Goal: Complete application form: Complete application form

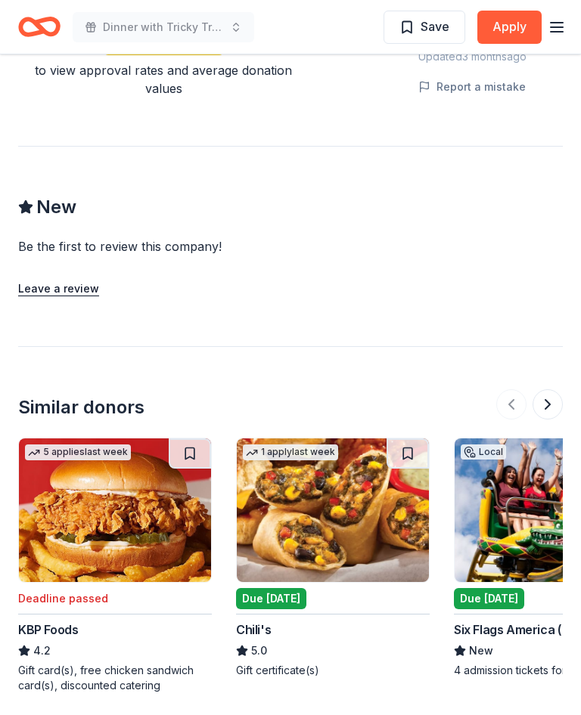
scroll to position [1369, 0]
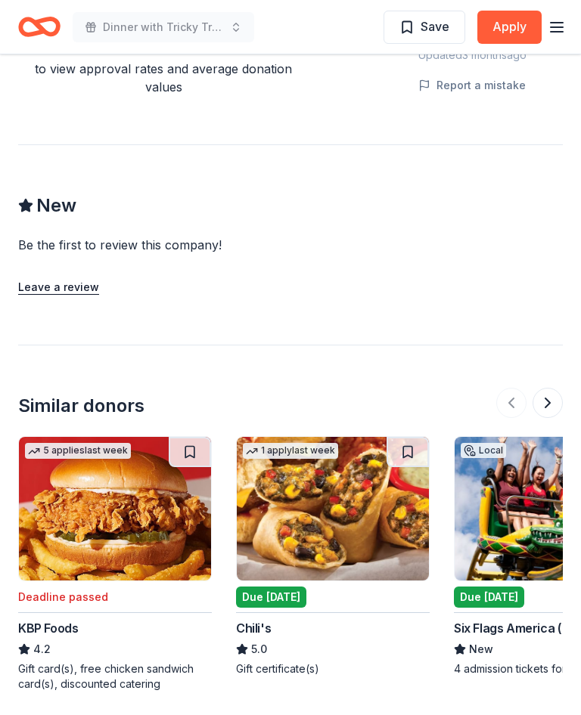
click at [346, 460] on img at bounding box center [333, 509] width 192 height 144
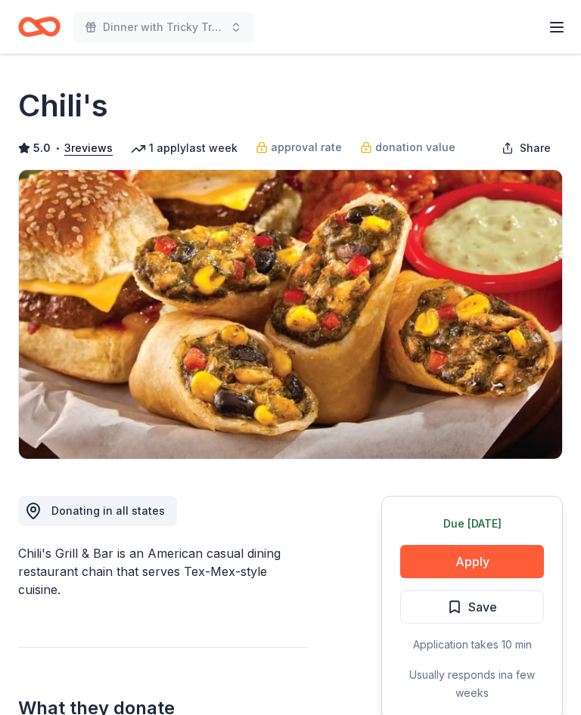
click at [476, 563] on button "Apply" at bounding box center [472, 561] width 144 height 33
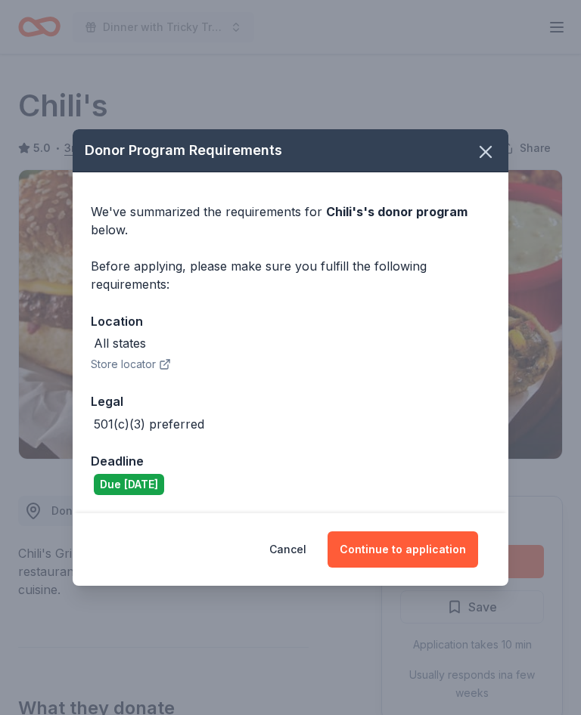
click at [423, 547] on button "Continue to application" at bounding box center [402, 550] width 150 height 36
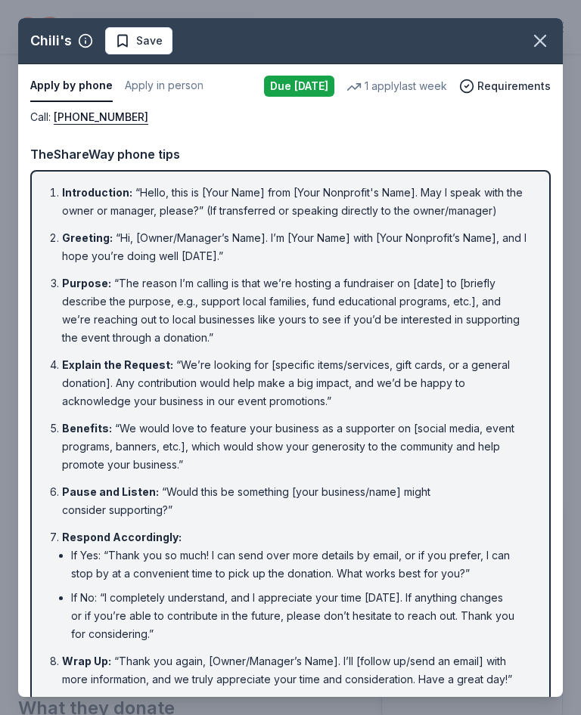
click at [545, 37] on icon "button" at bounding box center [540, 41] width 11 height 11
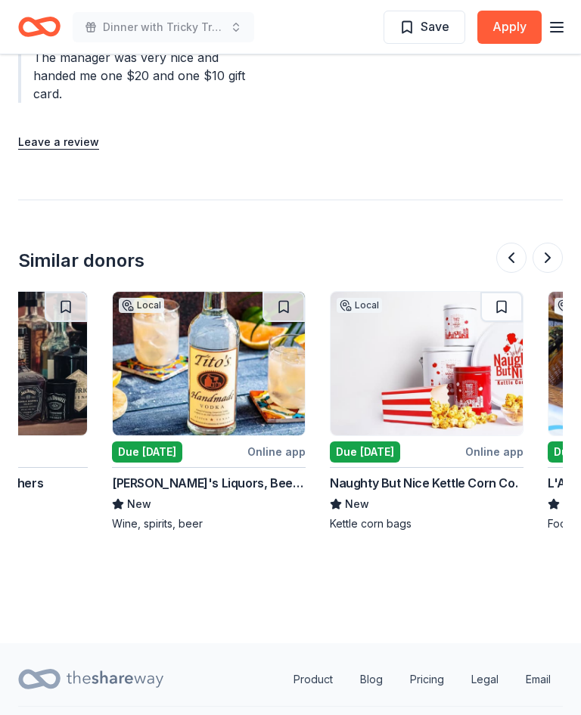
scroll to position [0, 1212]
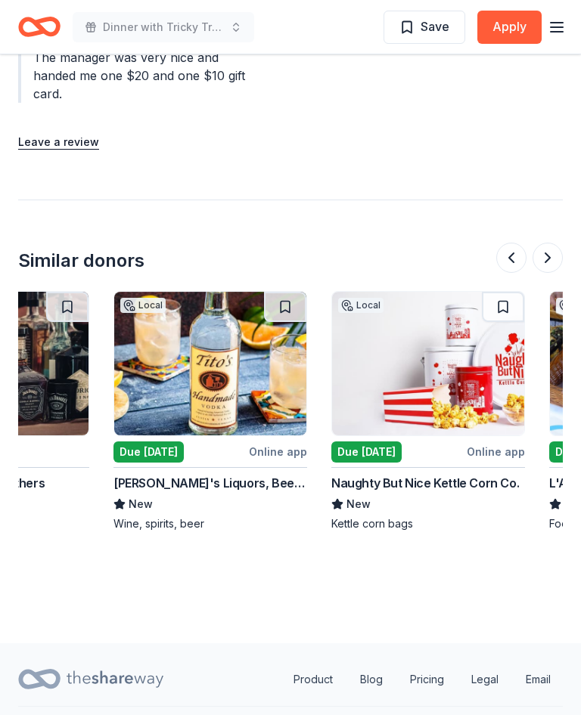
click at [432, 339] on img at bounding box center [428, 364] width 192 height 144
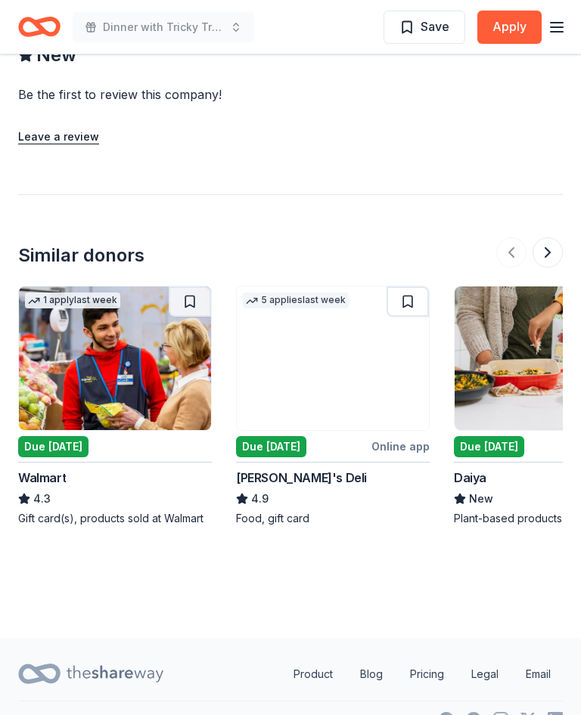
scroll to position [1401, 0]
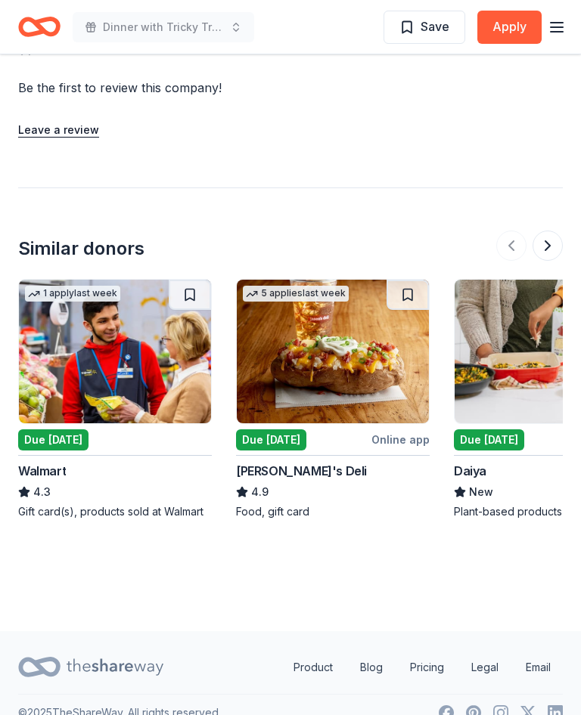
click at [349, 366] on img at bounding box center [333, 352] width 192 height 144
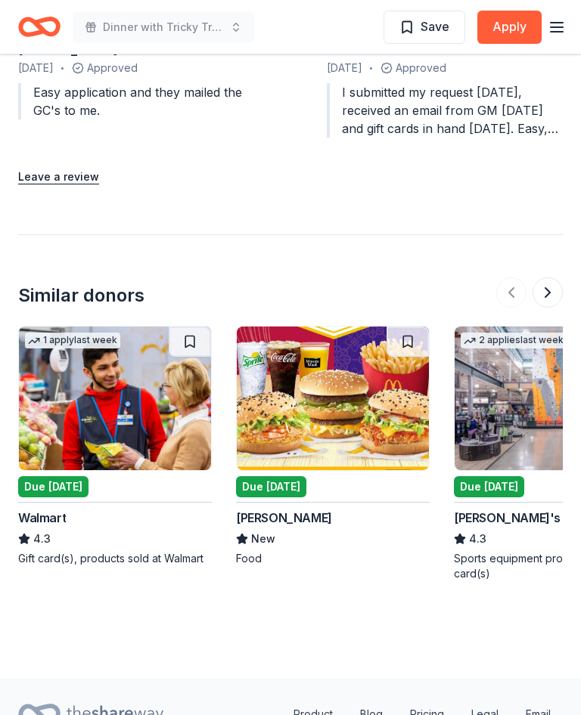
scroll to position [1900, 0]
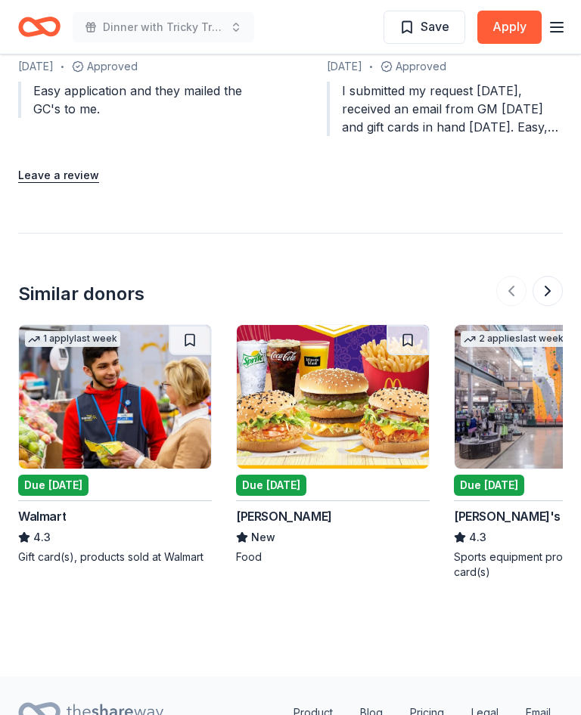
click at [327, 385] on img at bounding box center [333, 397] width 192 height 144
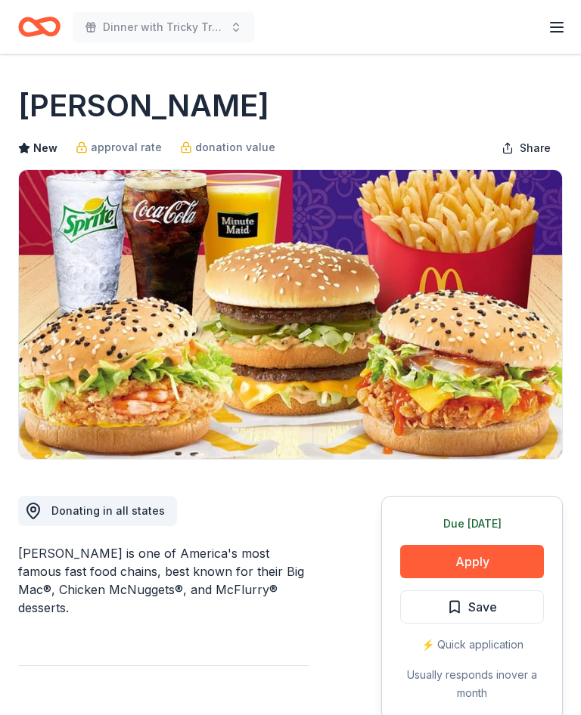
click at [470, 566] on button "Apply" at bounding box center [472, 561] width 144 height 33
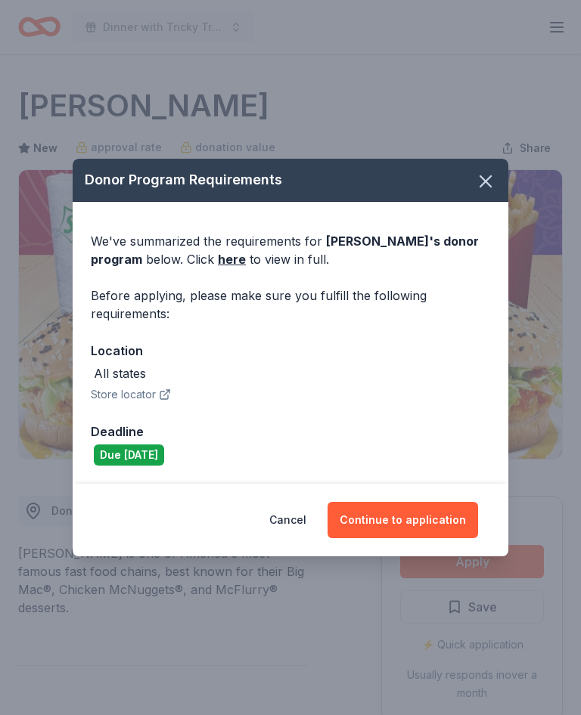
click at [417, 522] on button "Continue to application" at bounding box center [402, 520] width 150 height 36
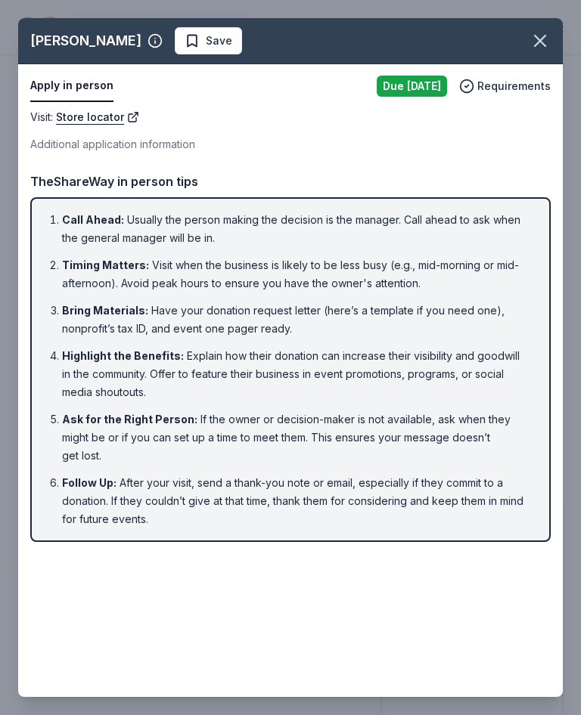
click at [547, 43] on icon "button" at bounding box center [539, 40] width 21 height 21
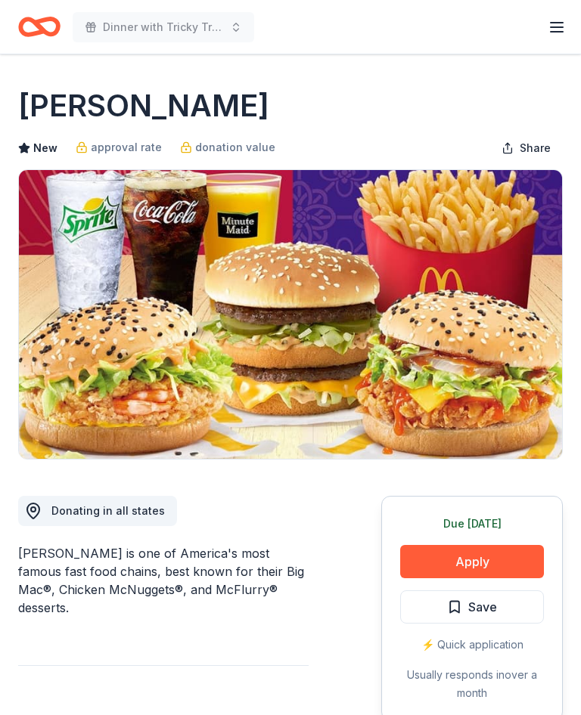
click at [563, 29] on icon "button" at bounding box center [557, 27] width 18 height 18
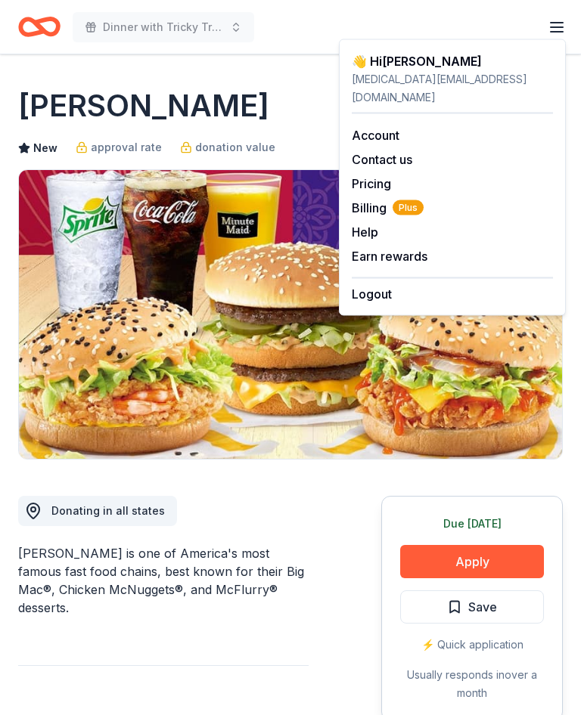
click at [551, 419] on img at bounding box center [290, 314] width 543 height 289
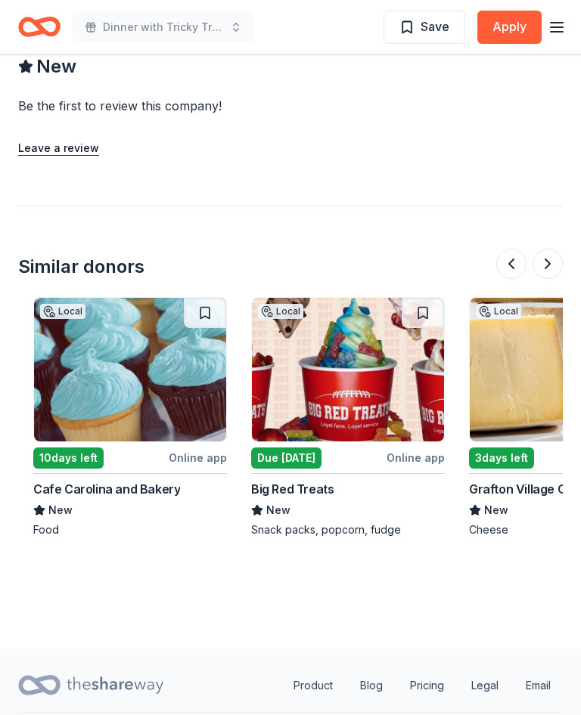
scroll to position [0, 1073]
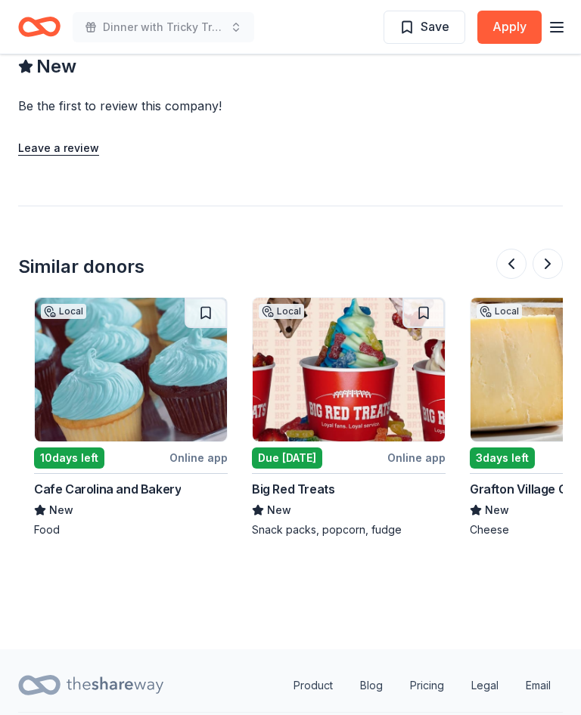
click at [357, 353] on img at bounding box center [349, 370] width 192 height 144
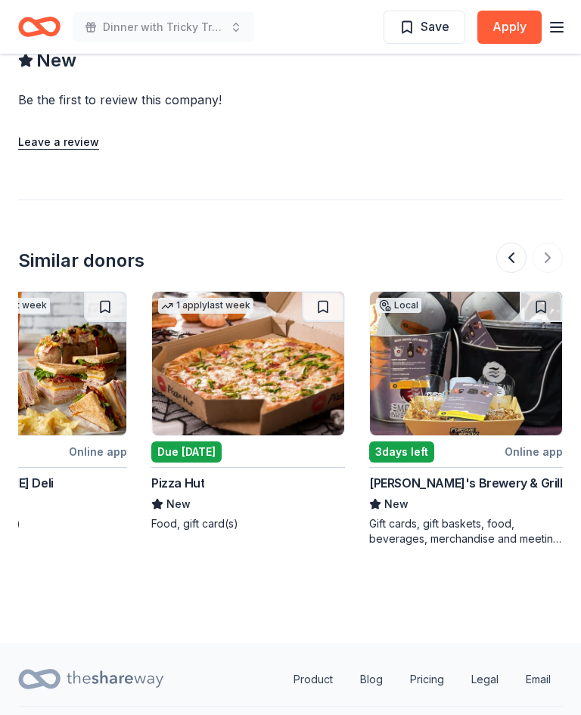
scroll to position [0, 1609]
click at [244, 343] on img at bounding box center [248, 364] width 192 height 144
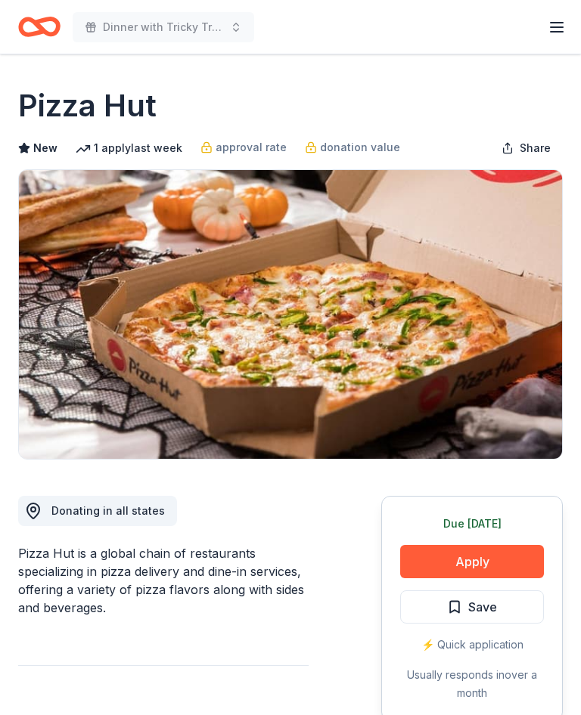
click at [468, 560] on button "Apply" at bounding box center [472, 561] width 144 height 33
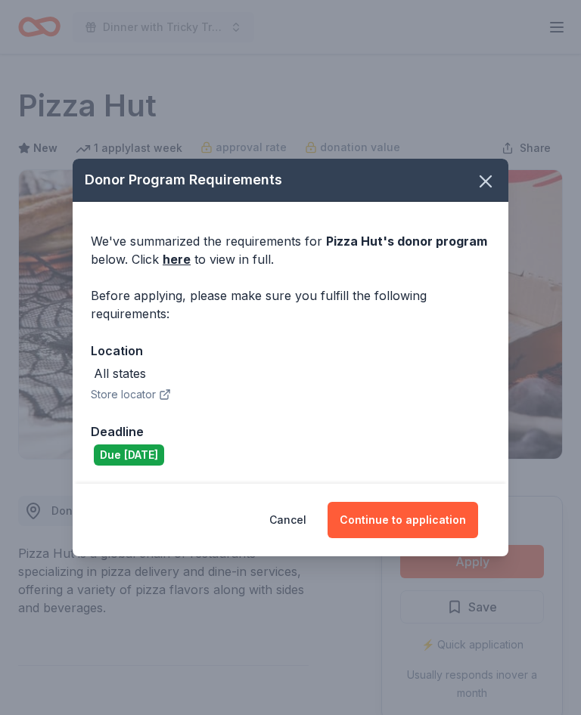
click at [424, 520] on button "Continue to application" at bounding box center [402, 520] width 150 height 36
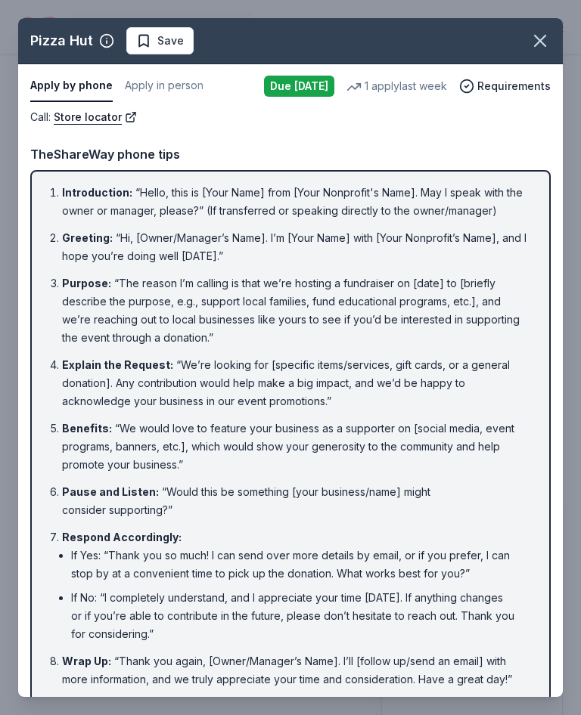
click at [544, 48] on icon "button" at bounding box center [539, 40] width 21 height 21
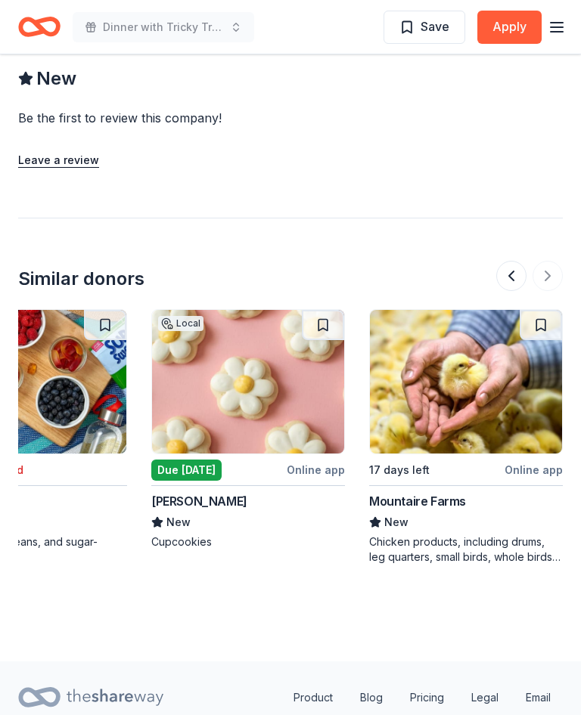
scroll to position [0, 1609]
click at [250, 361] on img at bounding box center [248, 382] width 192 height 144
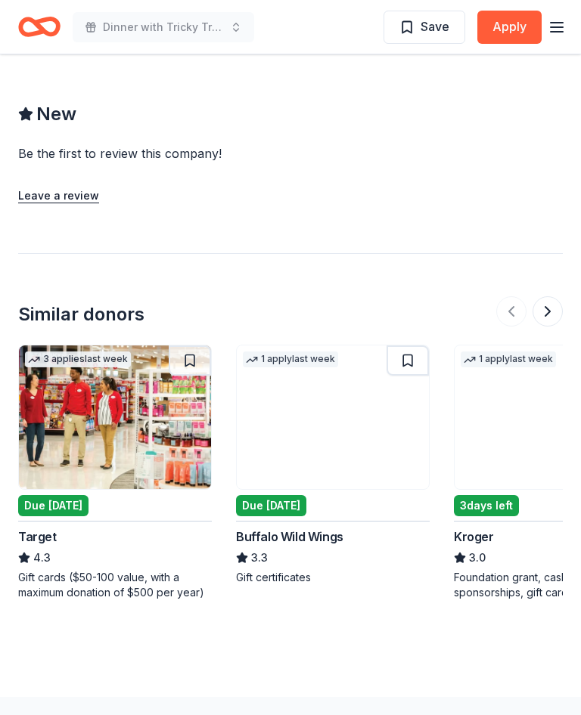
scroll to position [1229, 0]
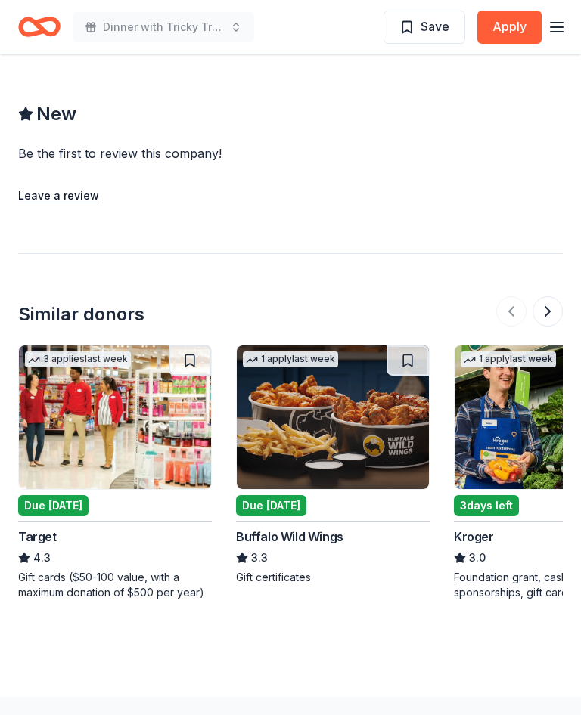
click at [336, 387] on img at bounding box center [333, 418] width 192 height 144
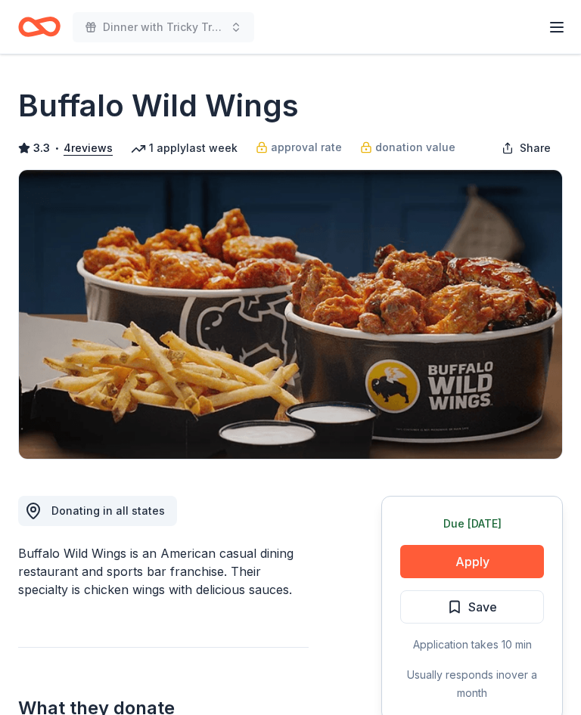
click at [477, 554] on button "Apply" at bounding box center [472, 561] width 144 height 33
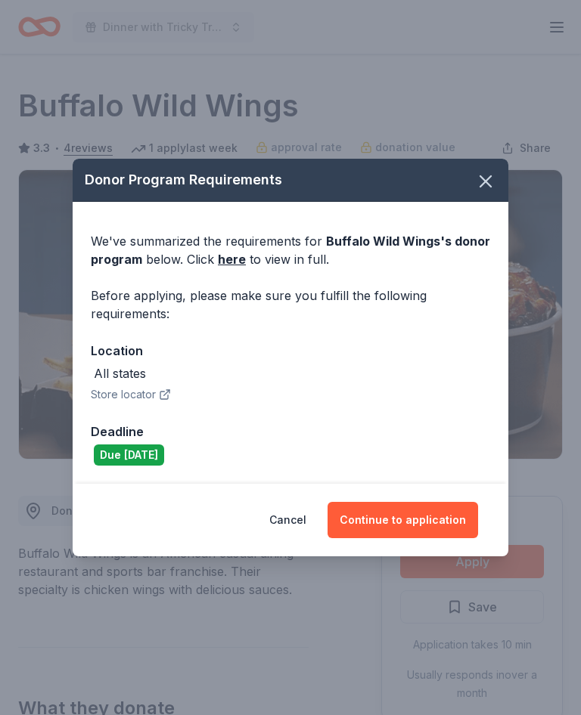
click at [410, 517] on button "Continue to application" at bounding box center [402, 520] width 150 height 36
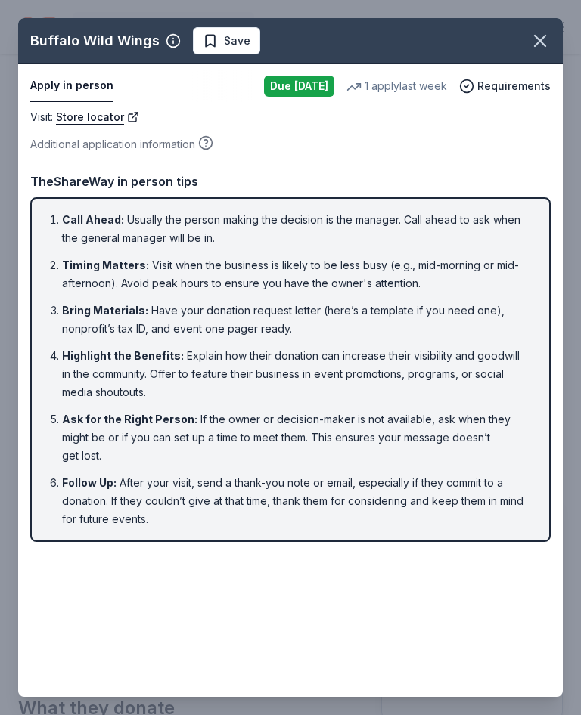
click at [541, 39] on icon "button" at bounding box center [540, 41] width 11 height 11
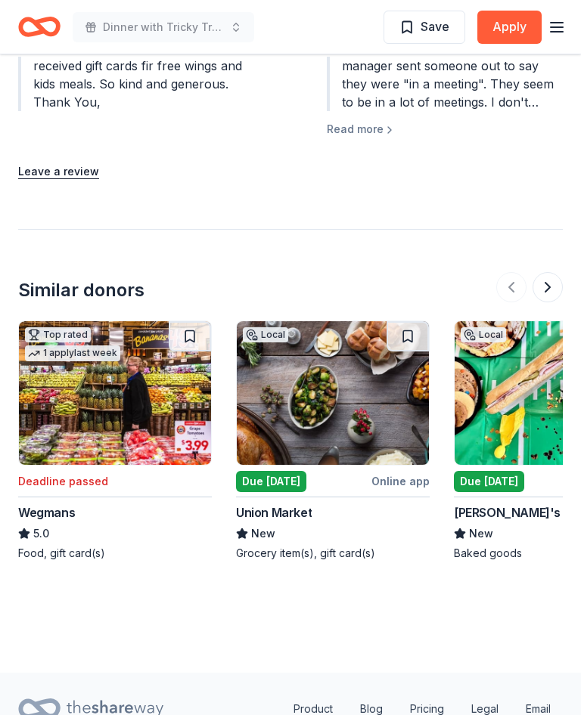
scroll to position [1676, 0]
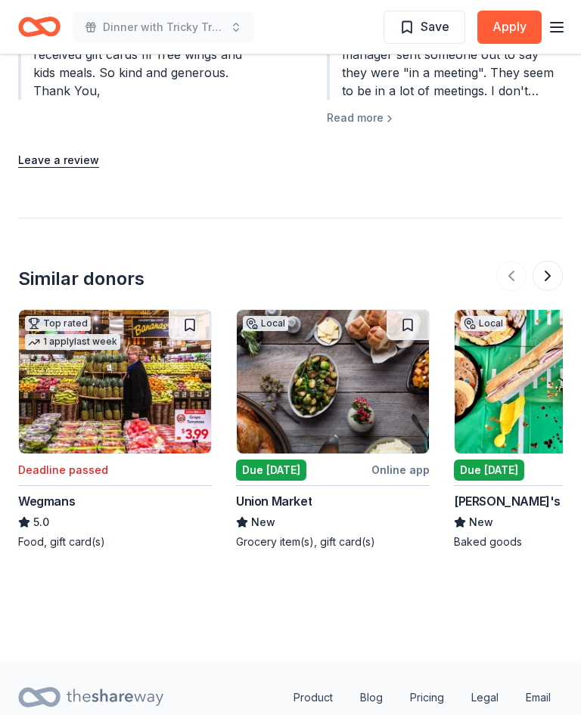
click at [355, 332] on img at bounding box center [333, 382] width 192 height 144
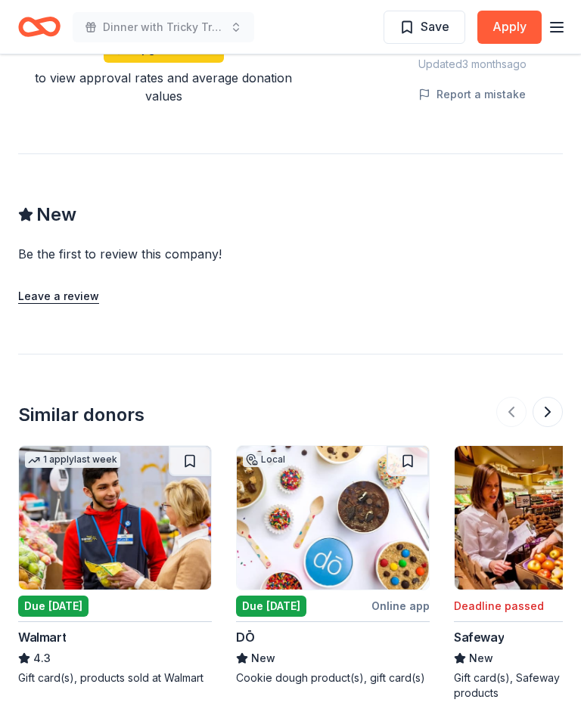
scroll to position [1246, 0]
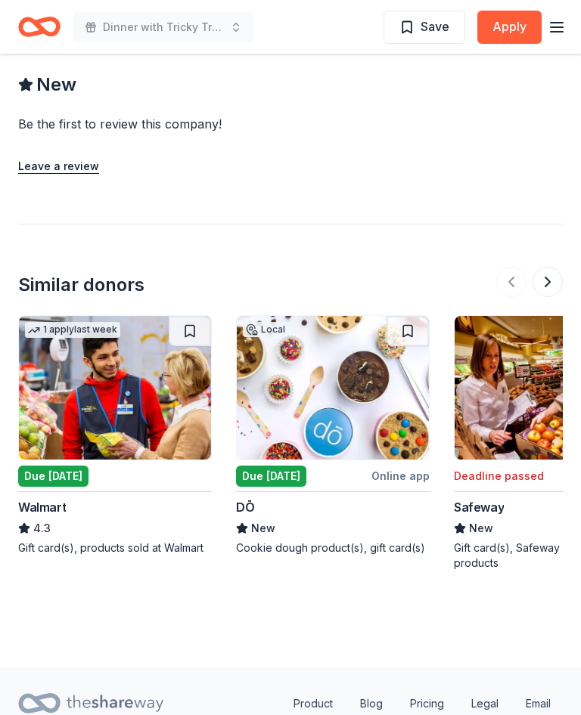
click at [338, 352] on img at bounding box center [333, 388] width 192 height 144
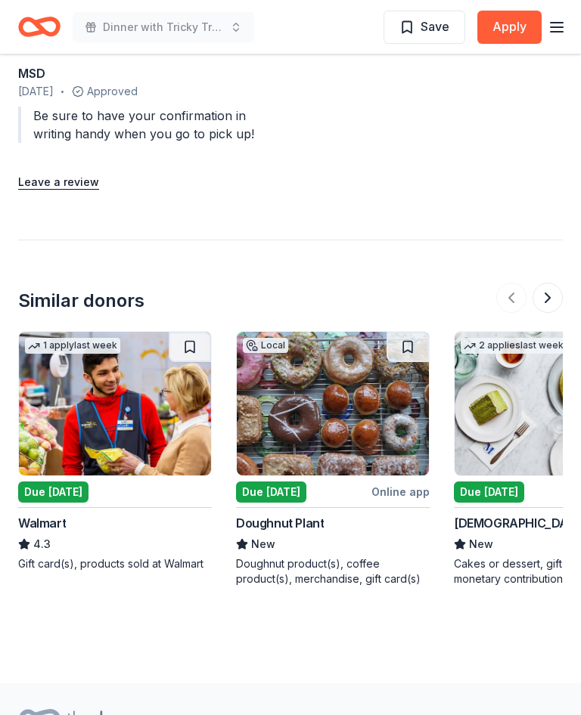
scroll to position [1388, 0]
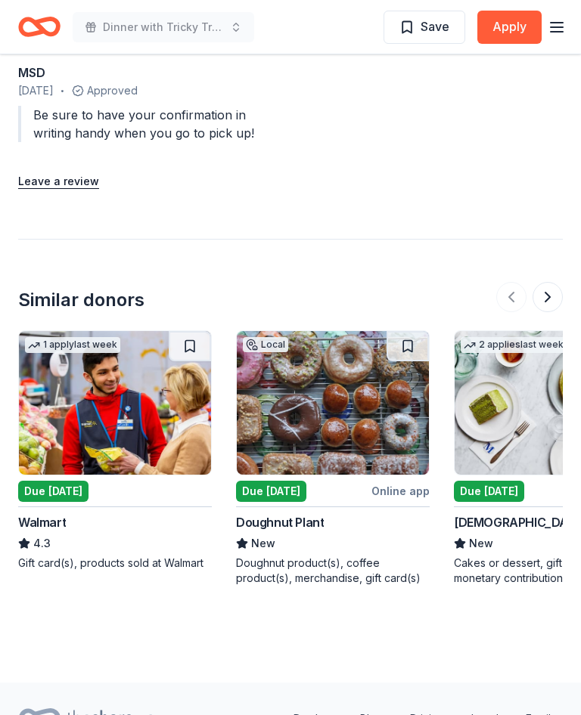
click at [340, 377] on img at bounding box center [333, 403] width 192 height 144
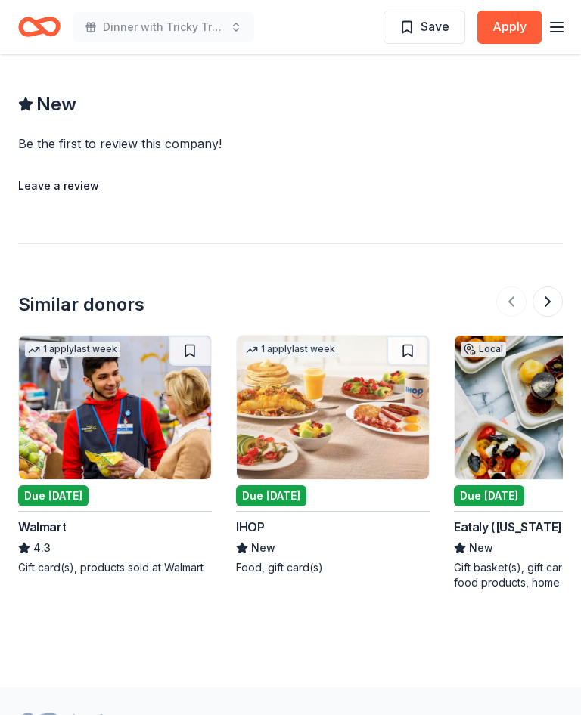
scroll to position [1426, 0]
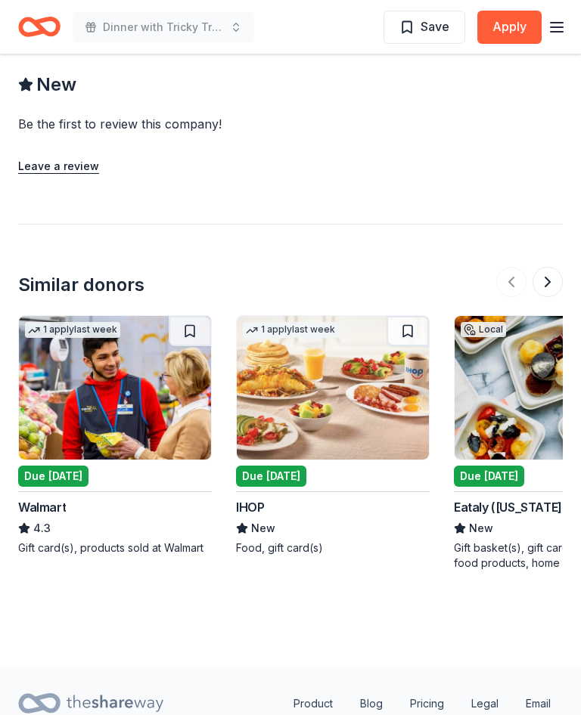
click at [342, 342] on img at bounding box center [333, 388] width 192 height 144
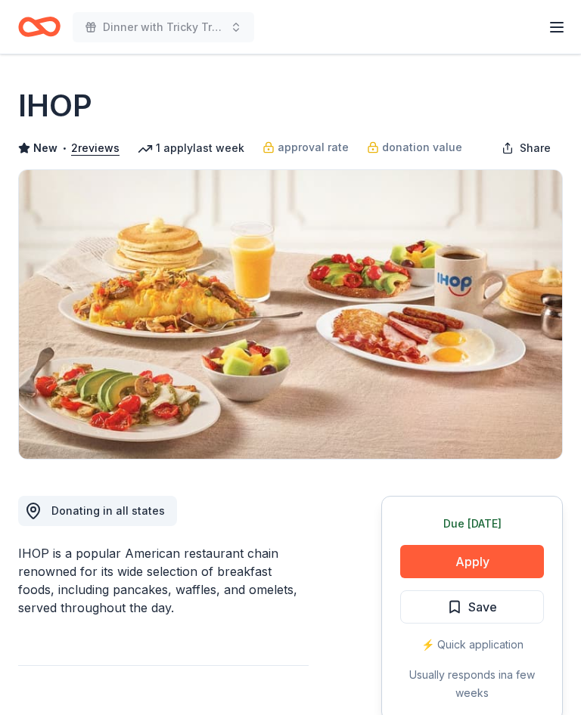
click at [480, 563] on button "Apply" at bounding box center [472, 561] width 144 height 33
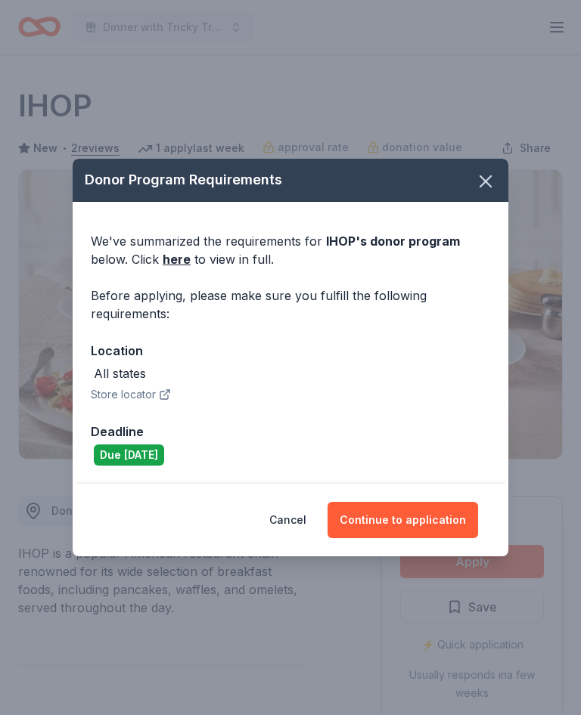
click at [423, 515] on button "Continue to application" at bounding box center [402, 520] width 150 height 36
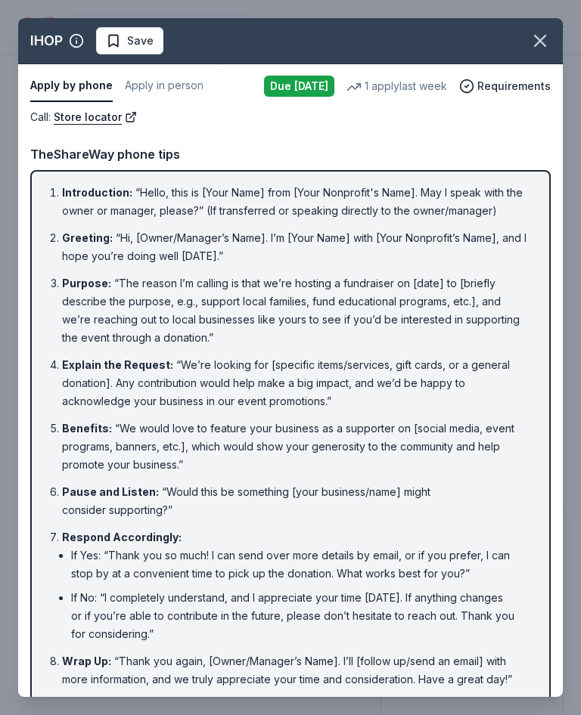
click at [545, 51] on button "button" at bounding box center [539, 40] width 33 height 33
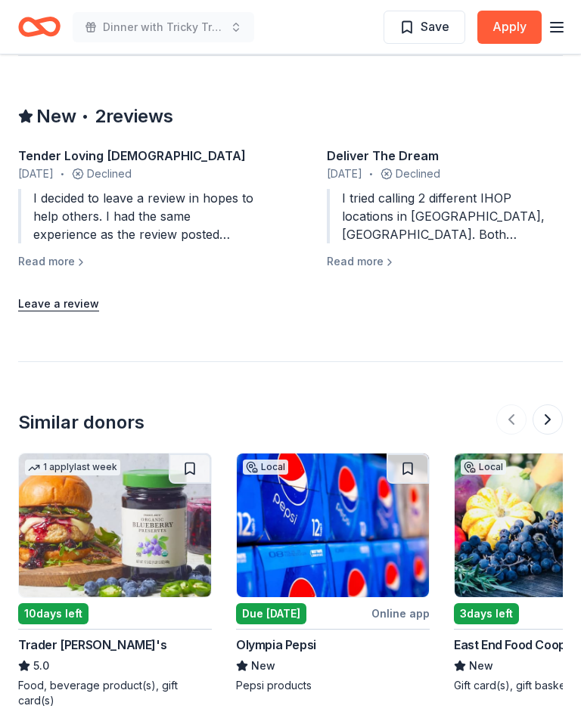
scroll to position [1564, 0]
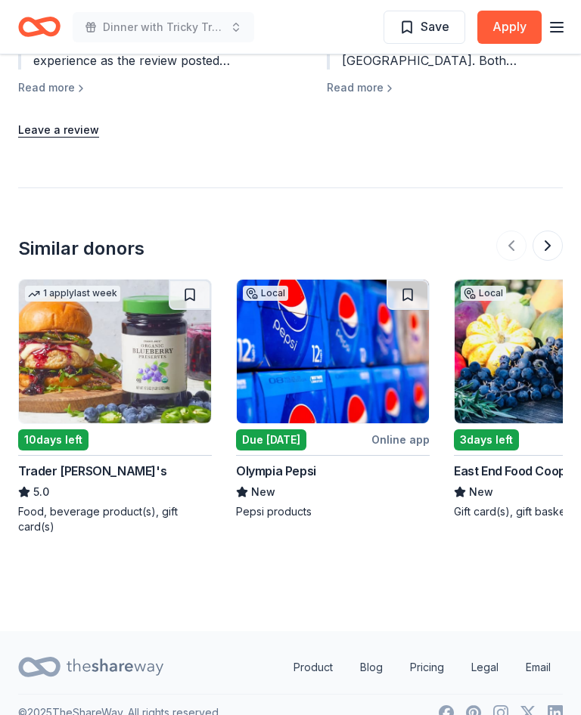
click at [119, 350] on img at bounding box center [115, 352] width 192 height 144
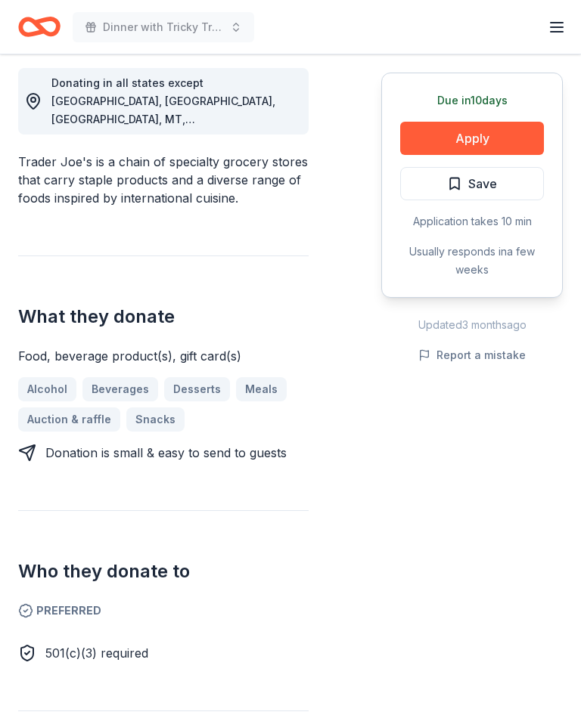
scroll to position [429, 0]
click at [485, 137] on button "Apply" at bounding box center [472, 138] width 144 height 33
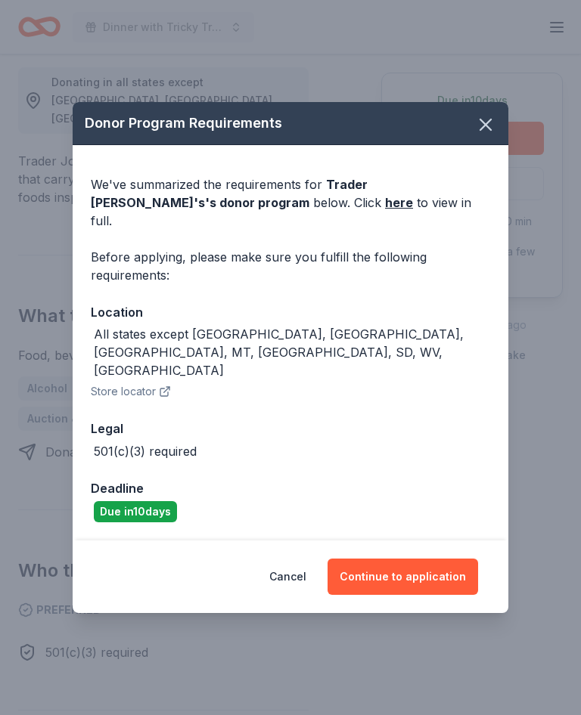
click at [402, 563] on button "Continue to application" at bounding box center [402, 577] width 150 height 36
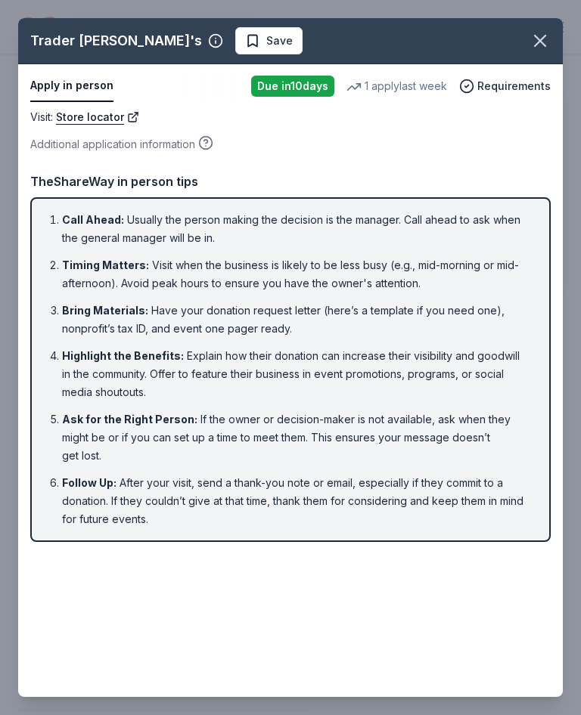
click at [554, 45] on button "button" at bounding box center [539, 40] width 33 height 33
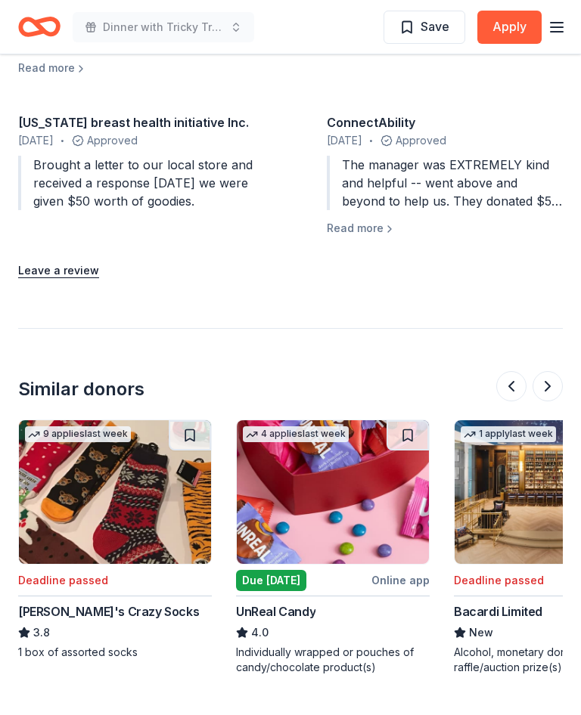
scroll to position [0, 436]
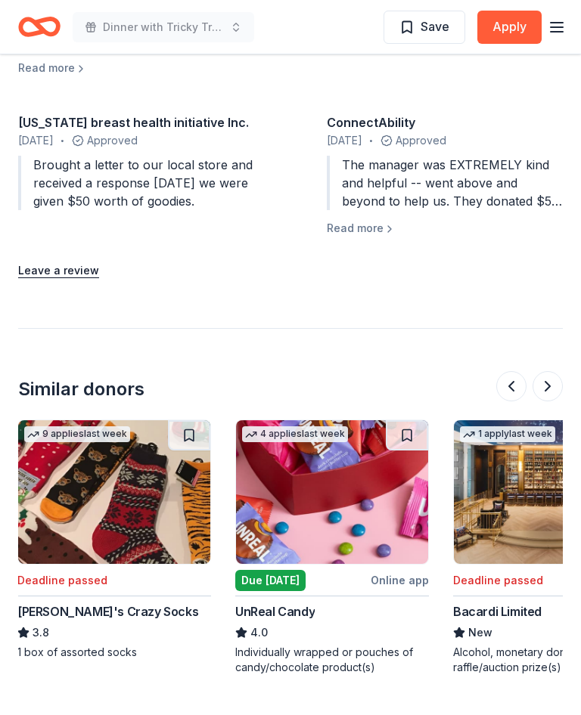
click at [337, 444] on img at bounding box center [332, 492] width 192 height 144
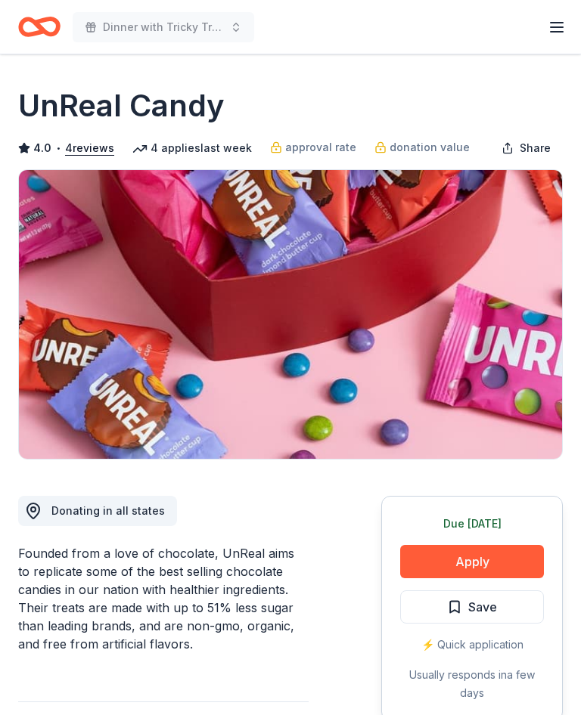
click at [471, 560] on button "Apply" at bounding box center [472, 561] width 144 height 33
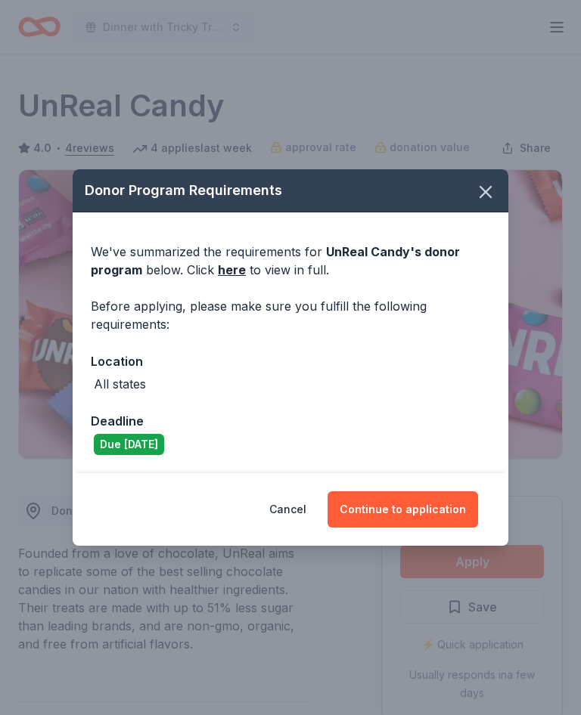
click at [414, 509] on button "Continue to application" at bounding box center [402, 510] width 150 height 36
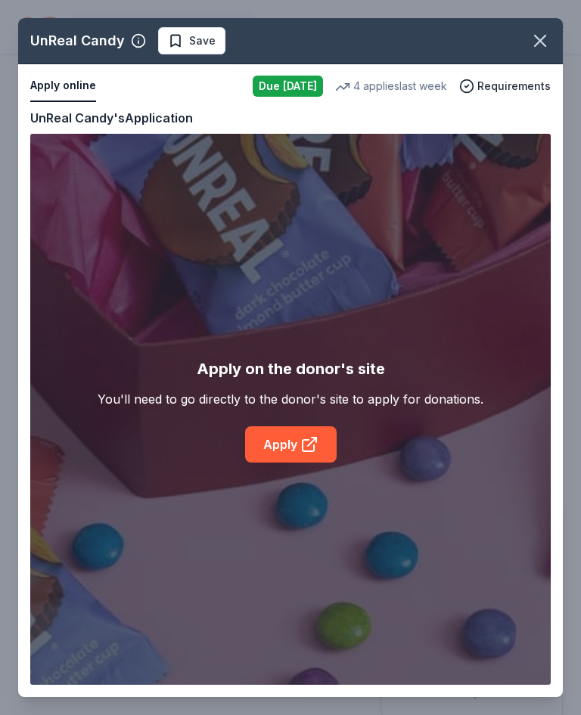
click at [295, 442] on link "Apply" at bounding box center [291, 445] width 92 height 36
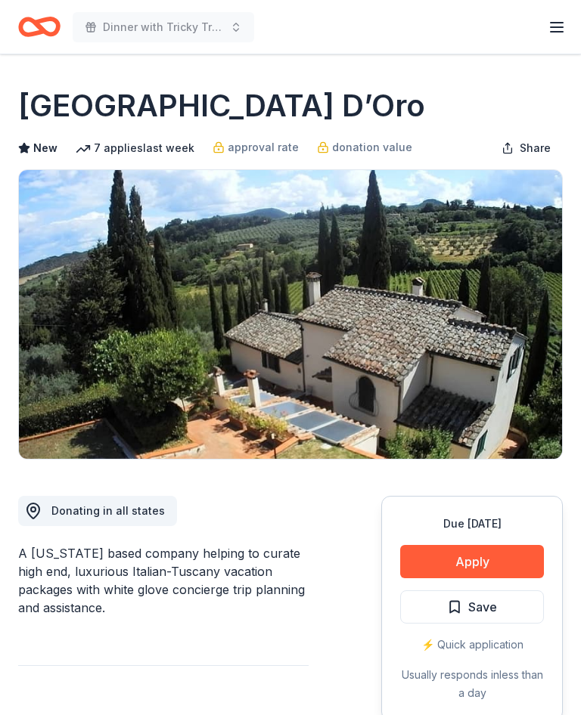
click at [483, 559] on button "Apply" at bounding box center [472, 561] width 144 height 33
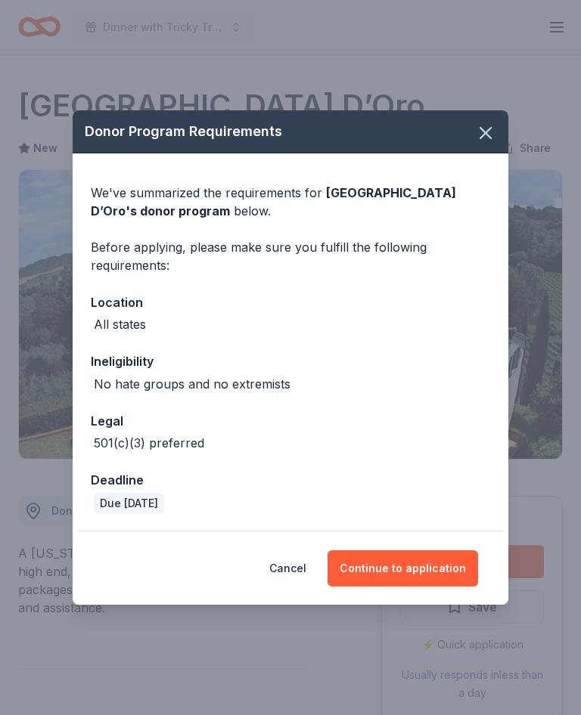
click at [415, 566] on button "Continue to application" at bounding box center [402, 569] width 150 height 36
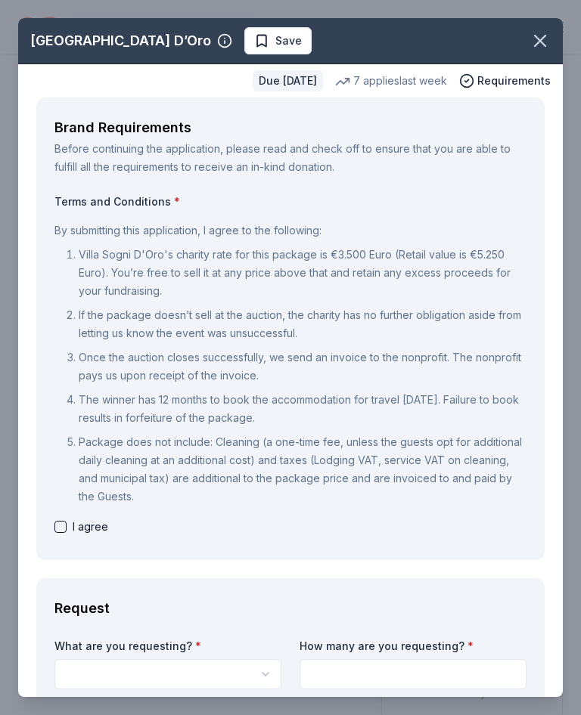
click at [545, 36] on icon "button" at bounding box center [540, 41] width 11 height 11
click at [551, 39] on button "button" at bounding box center [539, 40] width 33 height 33
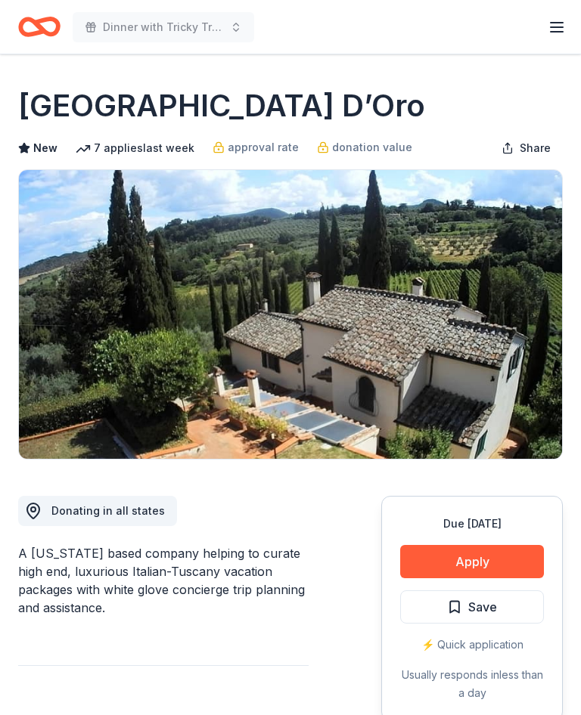
click at [492, 560] on button "Apply" at bounding box center [472, 561] width 144 height 33
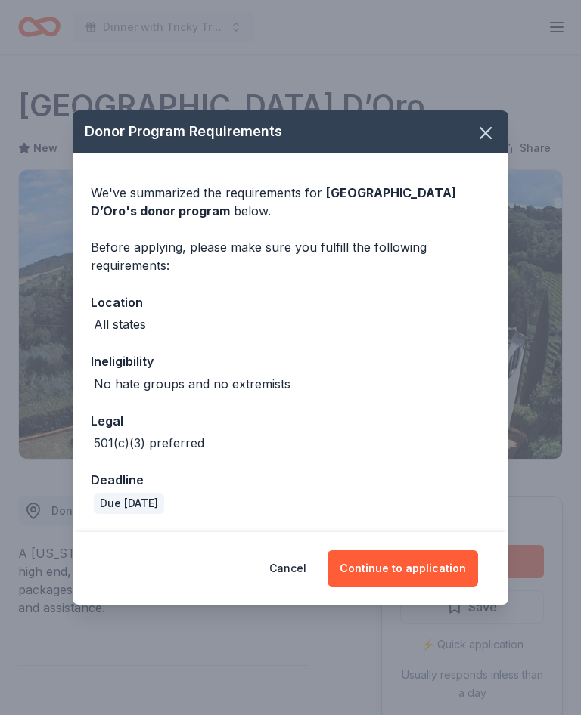
click at [422, 566] on button "Continue to application" at bounding box center [402, 569] width 150 height 36
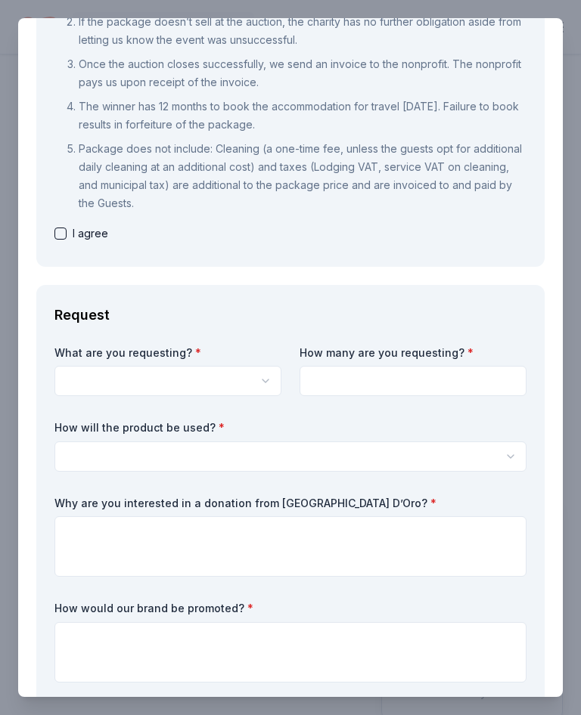
scroll to position [294, 0]
click at [156, 447] on button "button" at bounding box center [290, 456] width 472 height 30
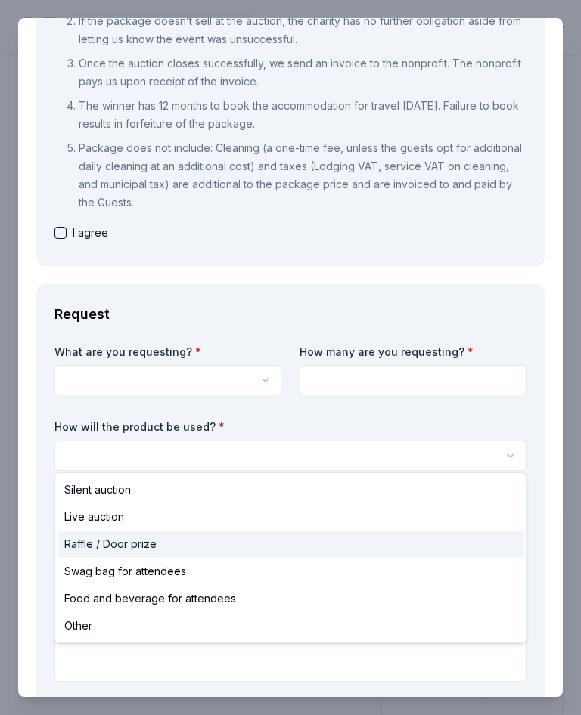
click at [151, 543] on span "Raffle / Door prize" at bounding box center [110, 544] width 92 height 18
select select "raffleDoorPrize"
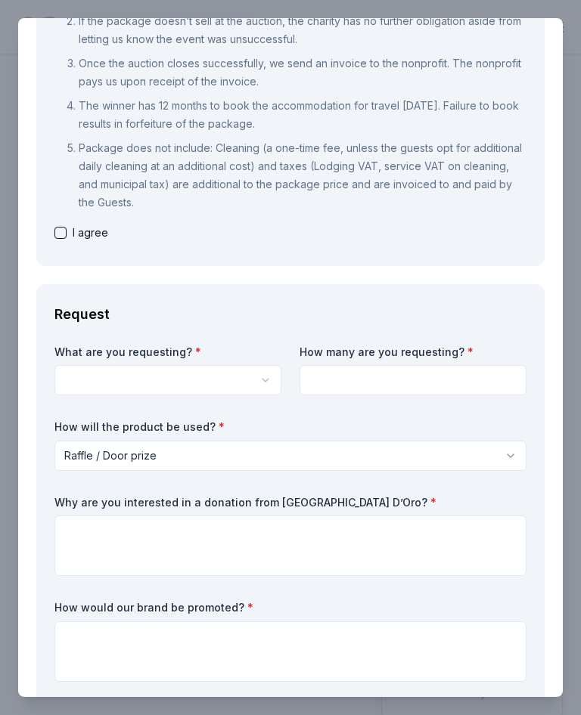
click at [349, 379] on input at bounding box center [412, 380] width 227 height 30
type input "1"
click at [155, 379] on button "button" at bounding box center [167, 380] width 227 height 30
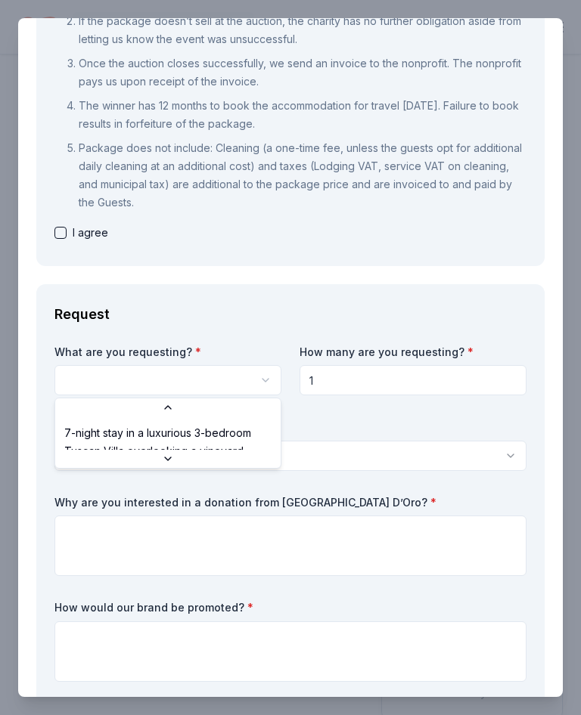
scroll to position [0, 0]
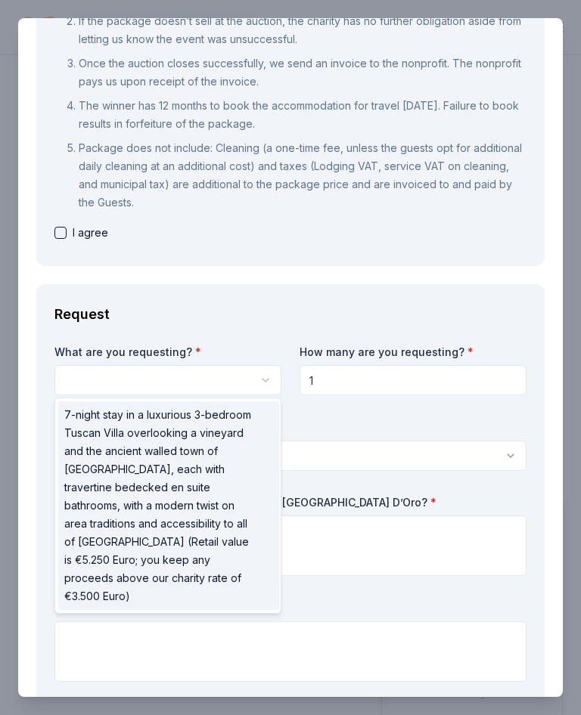
click at [207, 436] on span "7-night stay in a luxurious 3-bedroom Tuscan Villa overlooking a vineyard and t…" at bounding box center [159, 506] width 191 height 200
select select "7-night stay in a luxurious 3-bedroom Tuscan Villa overlooking a vineyard and t…"
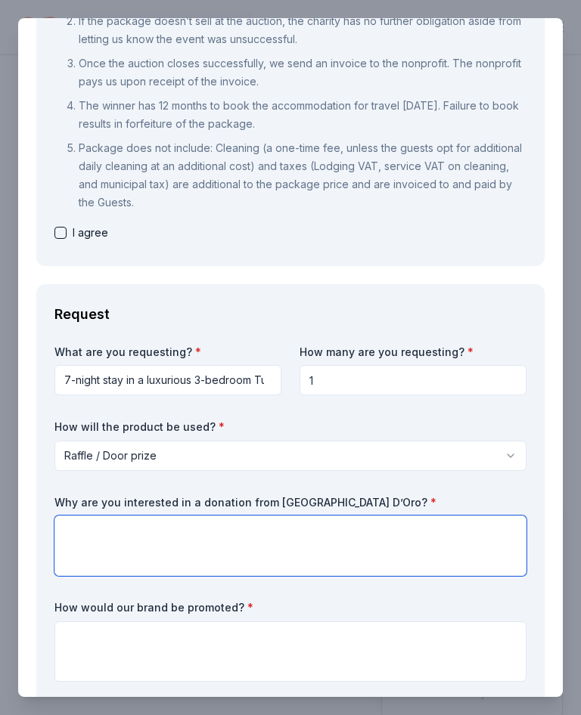
click at [169, 535] on textarea at bounding box center [290, 546] width 472 height 61
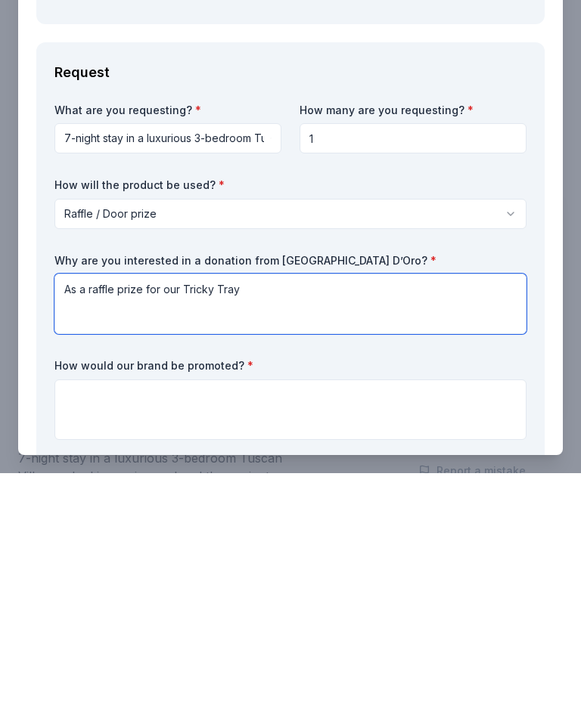
type textarea "As a raffle prize for our Tricky Tray"
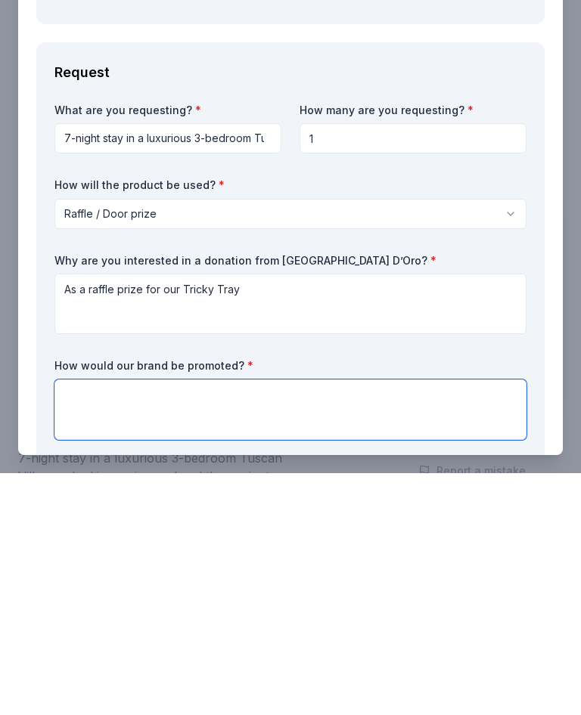
click at [176, 622] on textarea at bounding box center [290, 652] width 472 height 61
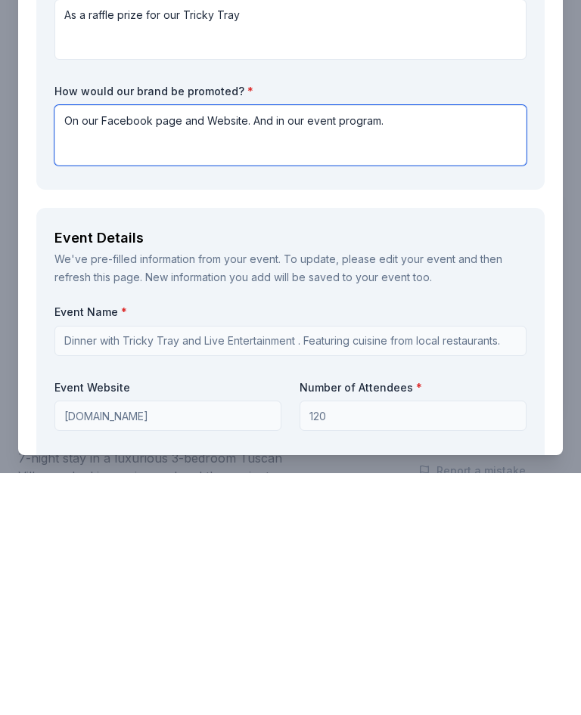
scroll to position [569, 0]
type textarea "On our Facebook page and Website. And in our event program."
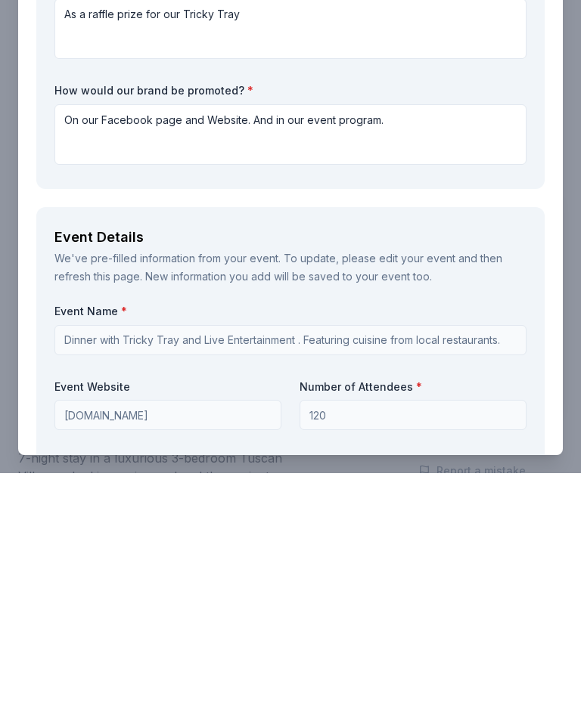
click at [225, 567] on input "Dinner with Tricky Tray and Live Entertainment . Featuring cuisine from local r…" at bounding box center [290, 582] width 472 height 30
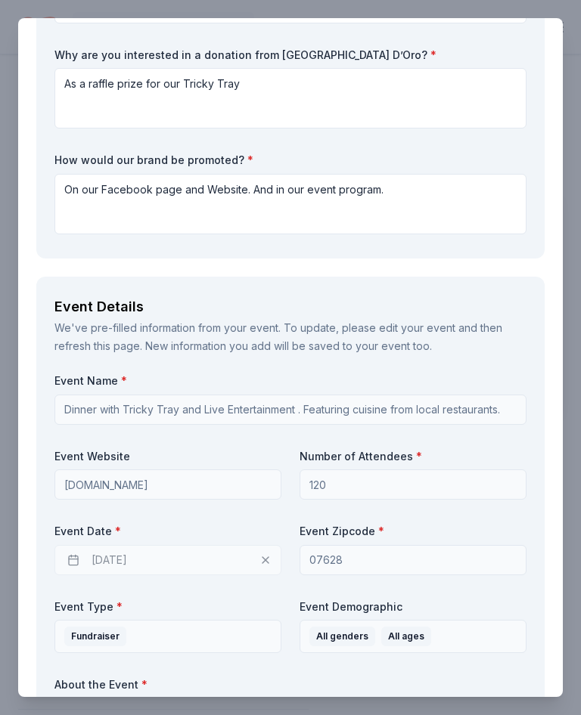
scroll to position [743, 0]
click at [179, 548] on div "10/07/2025" at bounding box center [167, 560] width 227 height 30
click at [82, 558] on div "10/07/2025" at bounding box center [167, 560] width 227 height 30
click at [86, 551] on div "10/07/2025" at bounding box center [167, 560] width 227 height 30
click at [168, 555] on div "10/07/2025" at bounding box center [167, 560] width 227 height 30
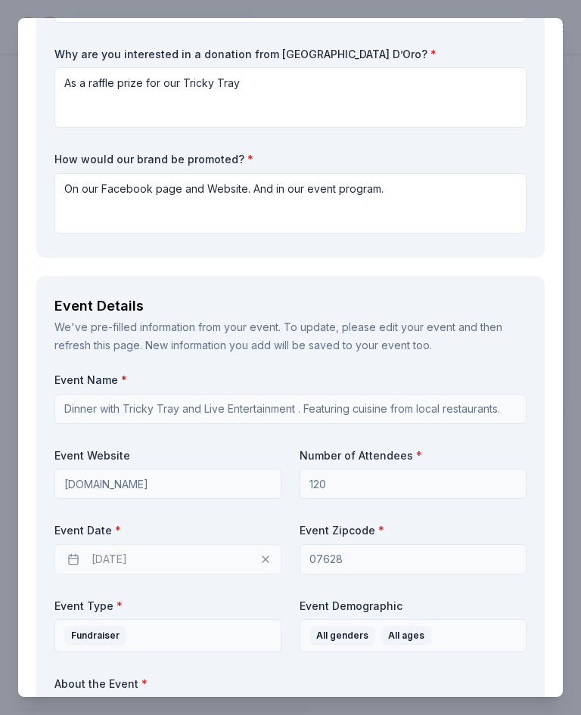
click at [265, 555] on div "10/07/2025" at bounding box center [167, 560] width 227 height 30
click at [274, 556] on div "10/07/2025" at bounding box center [167, 560] width 227 height 30
click at [206, 408] on input "Dinner with Tricky Tray and Live Entertainment . Featuring cuisine from local r…" at bounding box center [290, 409] width 472 height 30
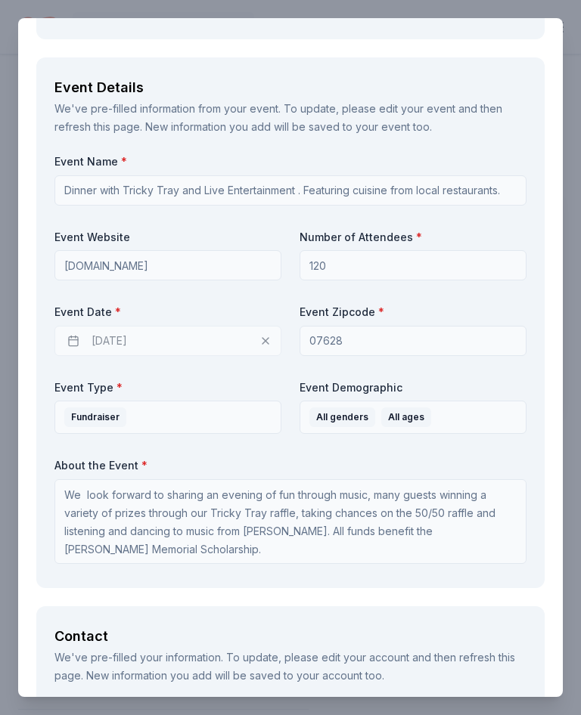
scroll to position [960, 0]
click at [122, 345] on div "10/07/2025" at bounding box center [167, 342] width 227 height 30
click at [81, 345] on div "10/07/2025" at bounding box center [167, 342] width 227 height 30
click at [75, 341] on div "10/07/2025" at bounding box center [167, 342] width 227 height 30
click at [170, 340] on div "10/07/2025" at bounding box center [167, 342] width 227 height 30
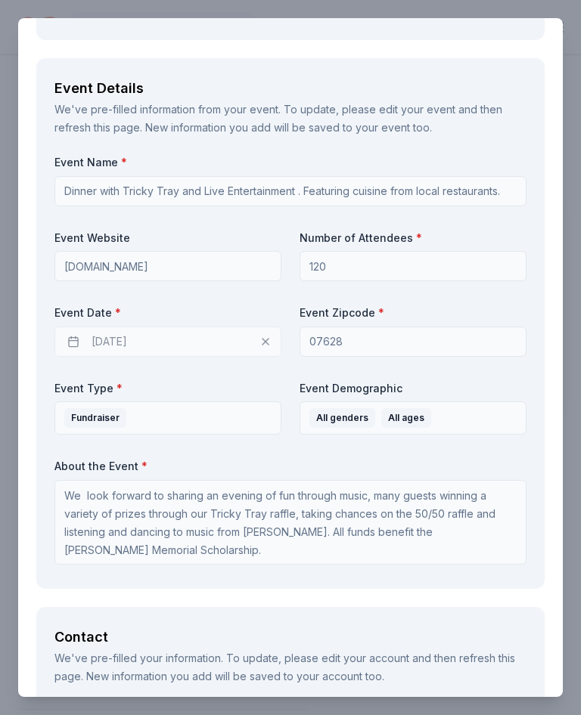
click at [191, 337] on div "10/07/2025" at bounding box center [167, 342] width 227 height 30
click at [190, 337] on div "10/07/2025" at bounding box center [167, 342] width 227 height 30
click at [154, 333] on div "10/07/2025" at bounding box center [167, 342] width 227 height 30
click at [154, 336] on div "10/07/2025" at bounding box center [167, 342] width 227 height 30
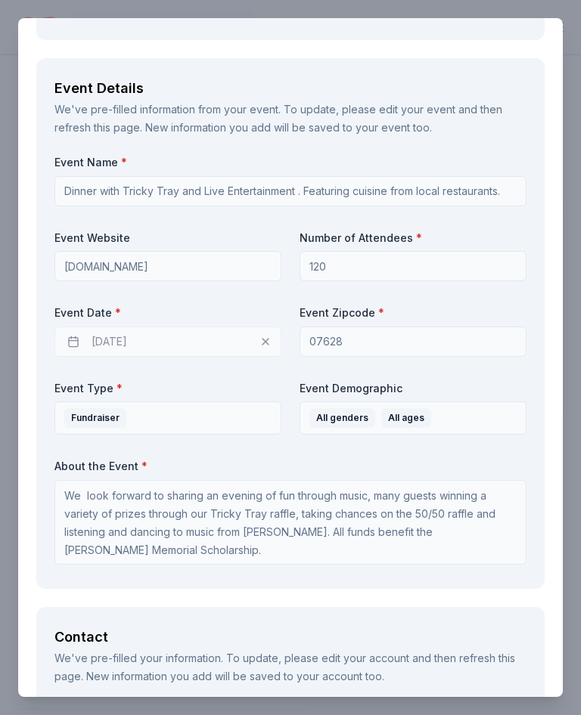
click at [154, 336] on div "10/07/2025" at bounding box center [167, 342] width 227 height 30
click at [157, 334] on div "10/07/2025" at bounding box center [167, 342] width 227 height 30
click at [165, 337] on div "10/07/2025" at bounding box center [167, 342] width 227 height 30
click at [327, 276] on input "120" at bounding box center [412, 266] width 227 height 30
click at [116, 349] on div "10/07/2025" at bounding box center [167, 342] width 227 height 30
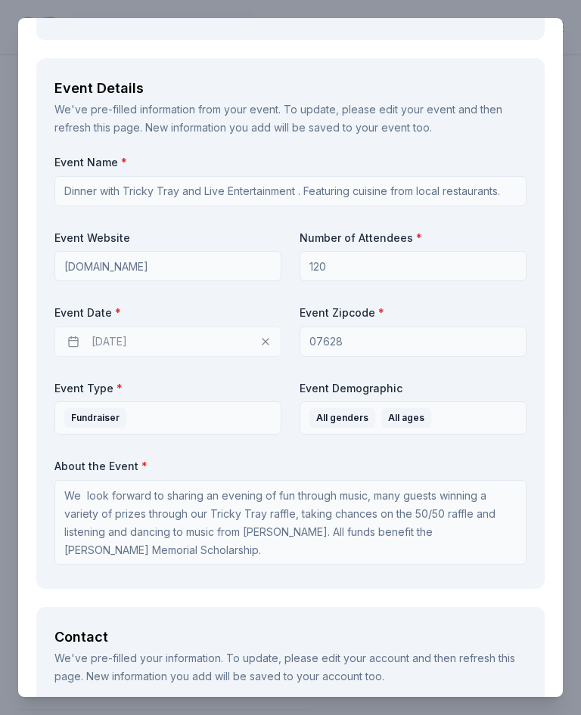
click at [80, 355] on div "Event Name * Dinner with Tricky Tray and Live Entertainment . Featuring cuisine…" at bounding box center [290, 363] width 472 height 416
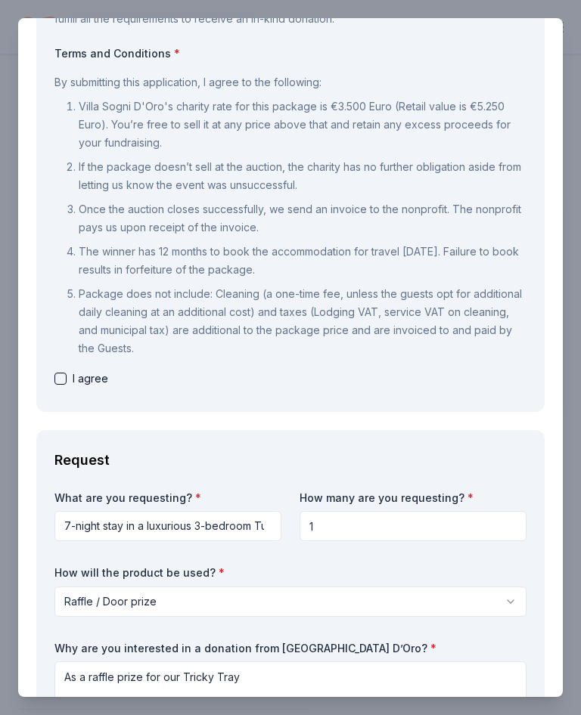
scroll to position [147, 0]
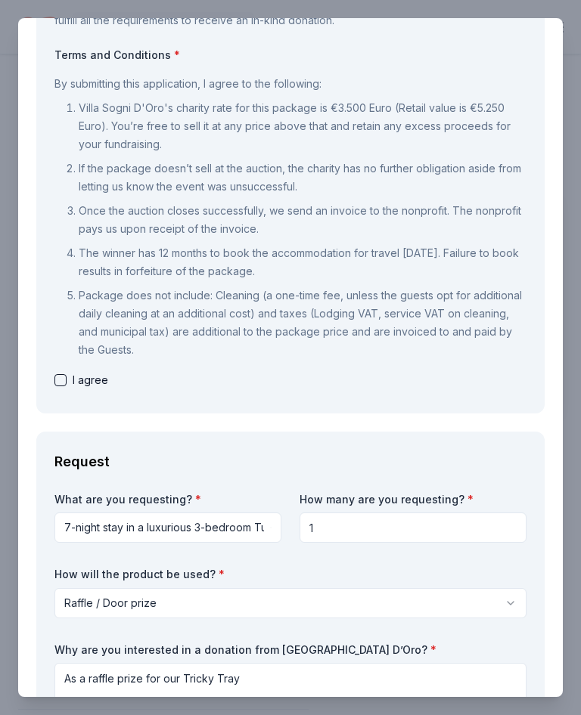
click at [64, 379] on button "button" at bounding box center [60, 380] width 12 height 12
checkbox input "true"
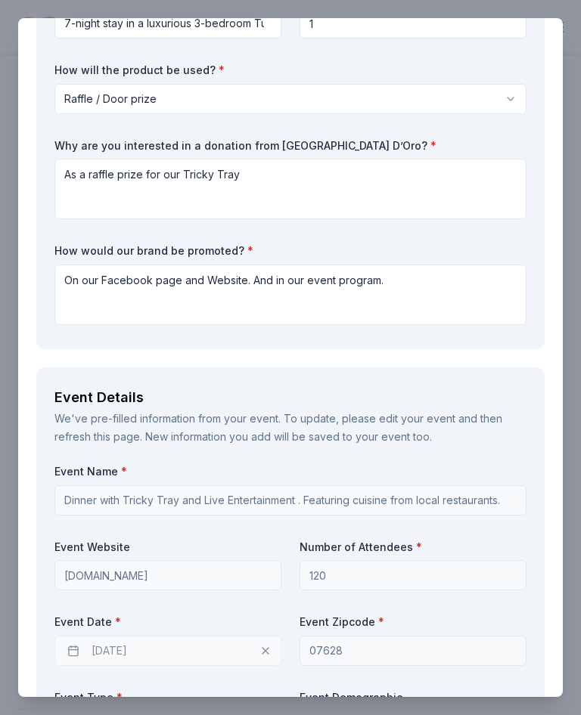
scroll to position [653, 0]
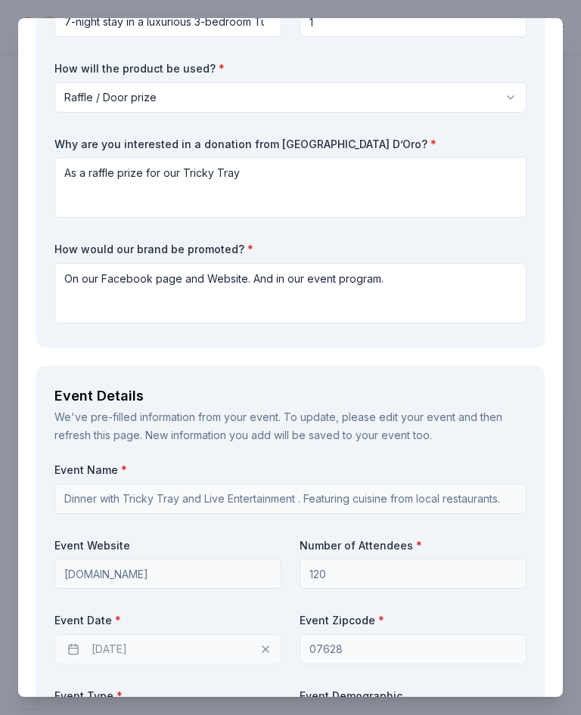
click at [143, 497] on input "Dinner with Tricky Tray and Live Entertainment . Featuring cuisine from local r…" at bounding box center [290, 499] width 472 height 30
click at [104, 551] on div "Event Website Donorsfordanny.org" at bounding box center [167, 563] width 227 height 51
click at [132, 563] on input "Donorsfordanny.org" at bounding box center [167, 574] width 227 height 30
click at [95, 644] on div "10/07/2025" at bounding box center [167, 649] width 227 height 30
click at [126, 652] on div "10/07/2025" at bounding box center [167, 649] width 227 height 30
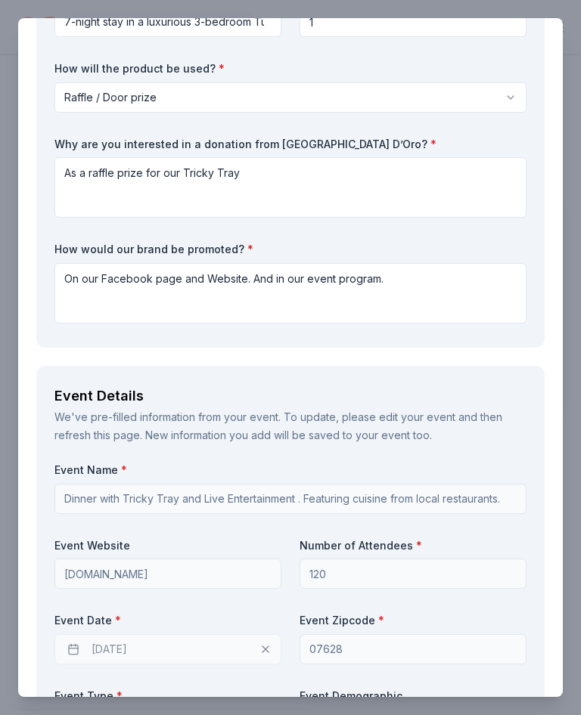
click at [126, 651] on div "10/07/2025" at bounding box center [167, 649] width 227 height 30
click at [132, 642] on div "10/07/2025" at bounding box center [167, 649] width 227 height 30
click at [132, 641] on div "10/07/2025" at bounding box center [167, 649] width 227 height 30
click at [81, 648] on div "10/07/2025" at bounding box center [167, 649] width 227 height 30
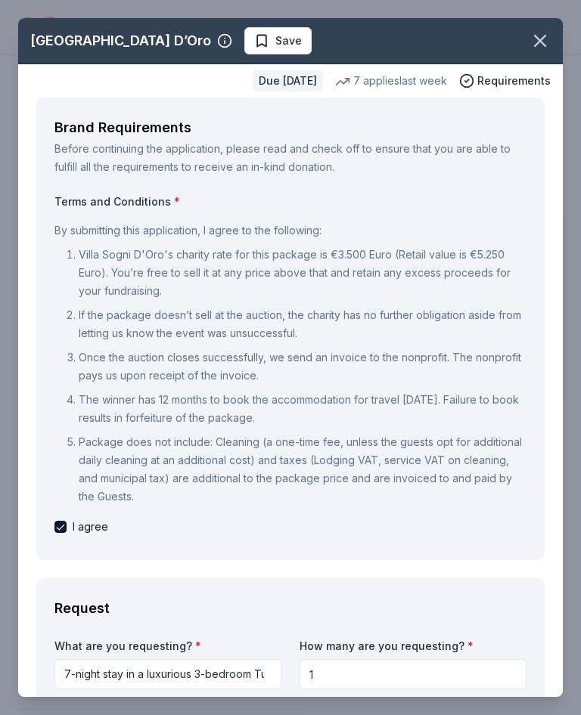
scroll to position [0, 0]
click at [547, 34] on icon "button" at bounding box center [539, 40] width 21 height 21
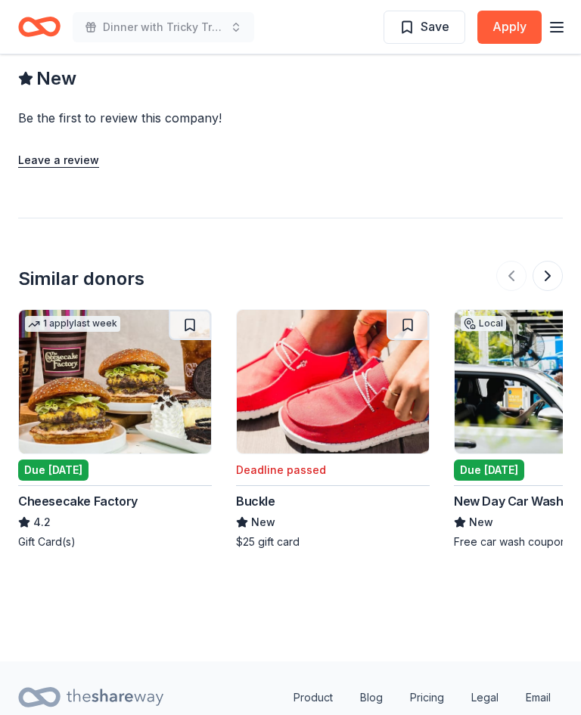
click at [133, 352] on img at bounding box center [115, 382] width 192 height 144
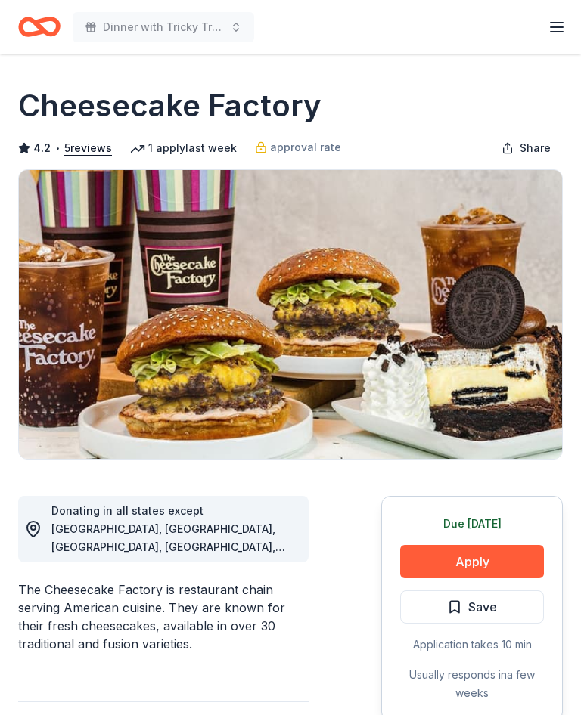
click at [472, 557] on button "Apply" at bounding box center [472, 561] width 144 height 33
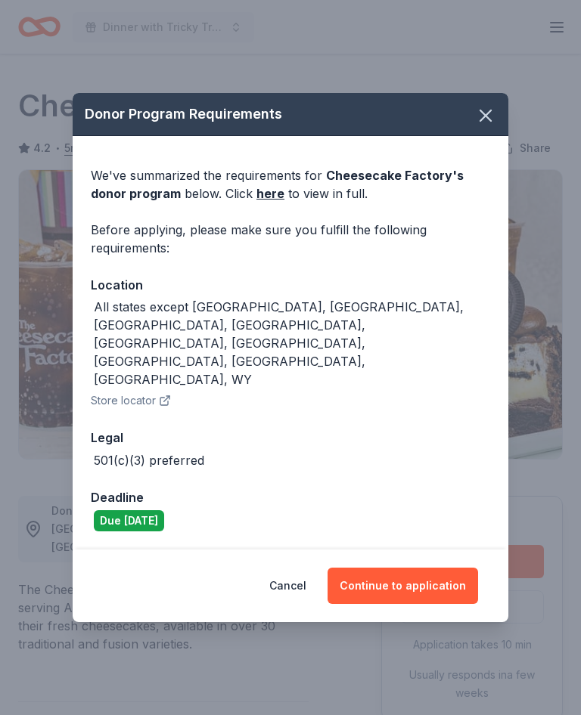
click at [424, 568] on button "Continue to application" at bounding box center [402, 586] width 150 height 36
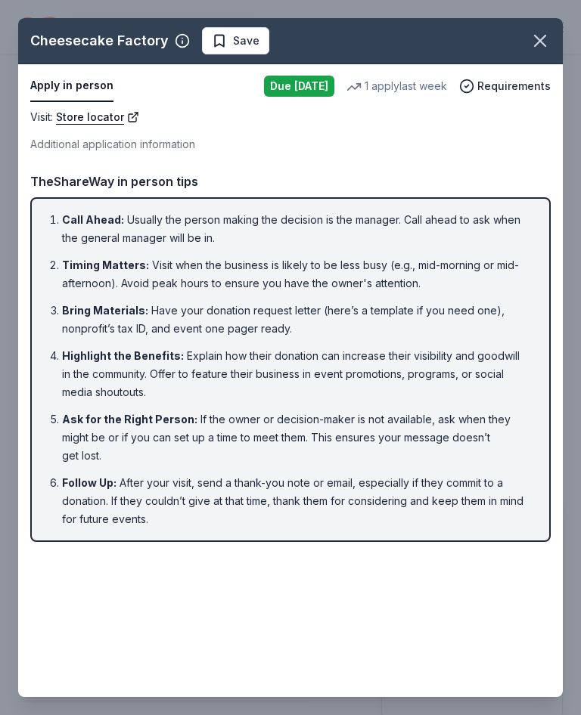
click at [543, 42] on icon "button" at bounding box center [539, 40] width 21 height 21
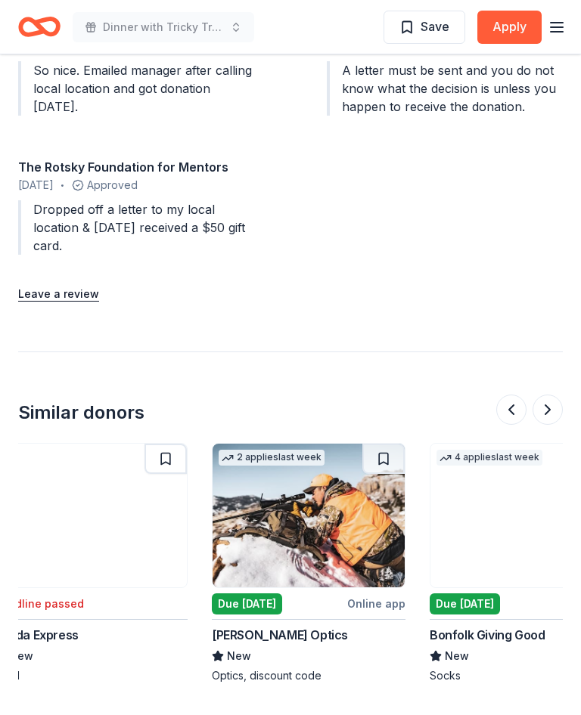
scroll to position [0, 1114]
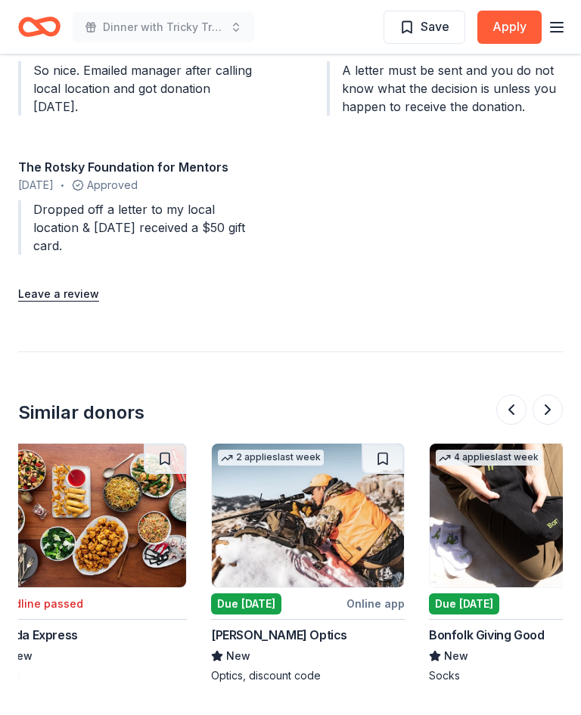
click at [520, 456] on img at bounding box center [526, 516] width 192 height 144
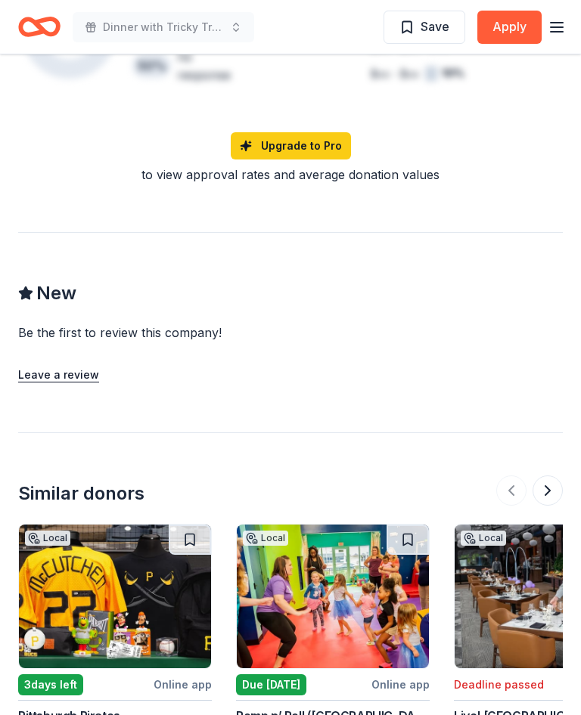
scroll to position [1359, 0]
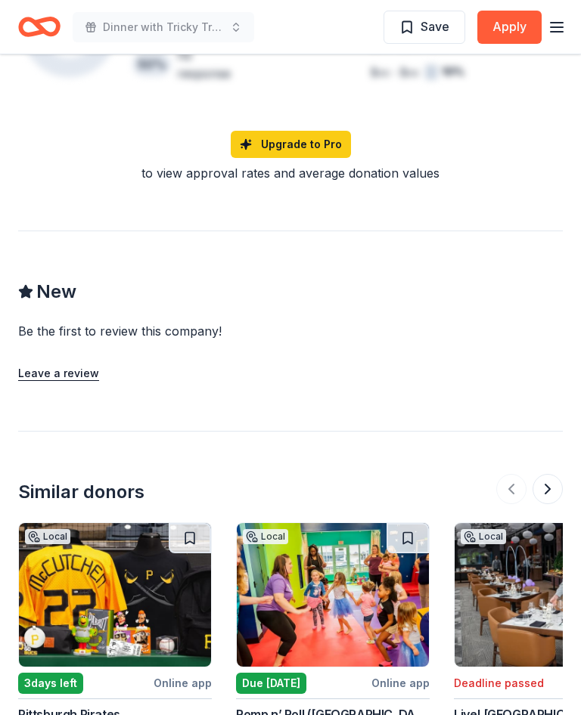
click at [338, 552] on img at bounding box center [333, 596] width 192 height 144
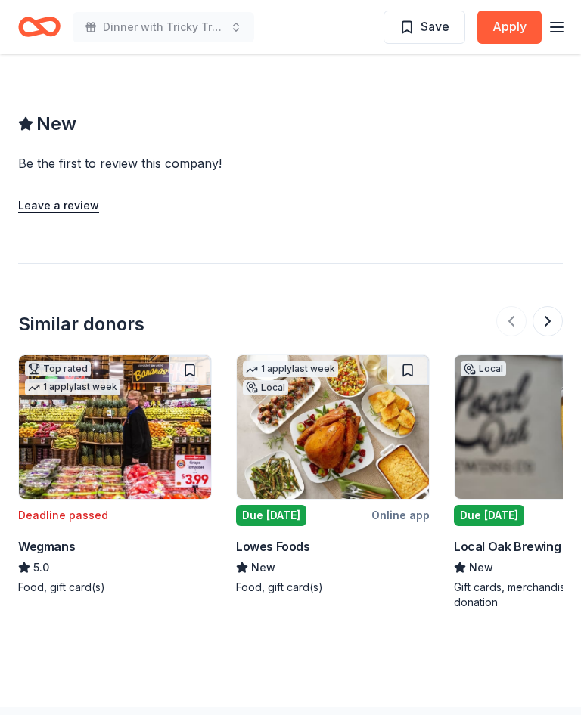
scroll to position [1277, 0]
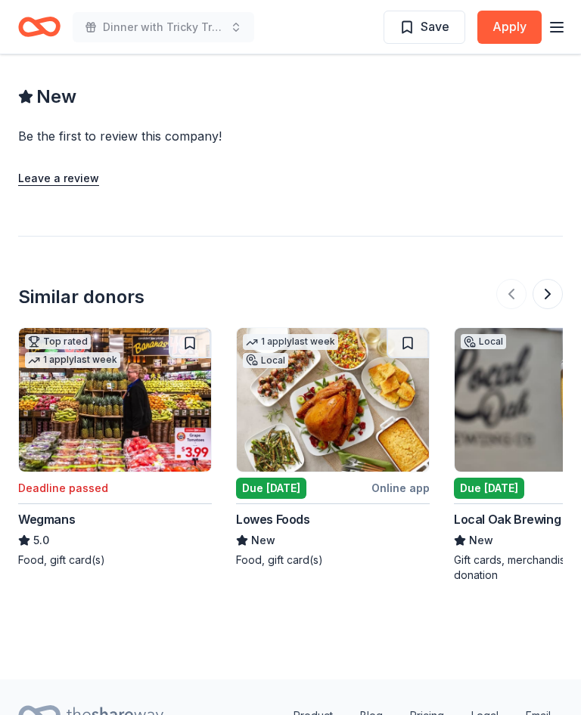
click at [337, 352] on img at bounding box center [333, 400] width 192 height 144
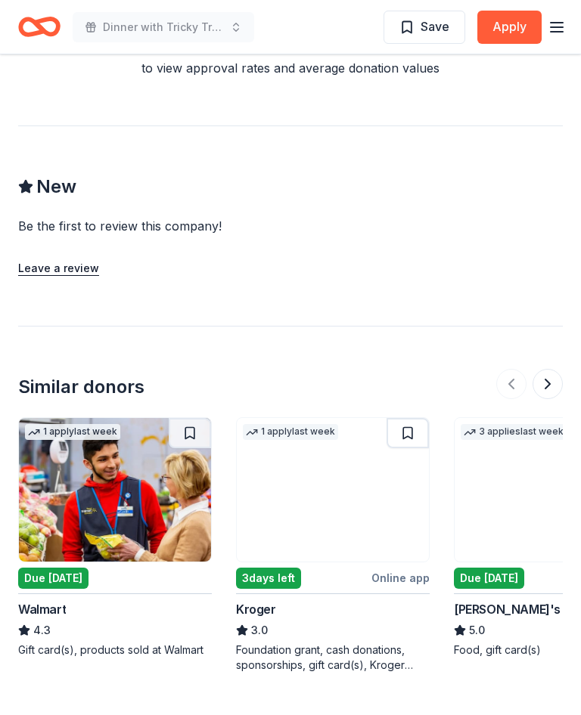
scroll to position [1803, 0]
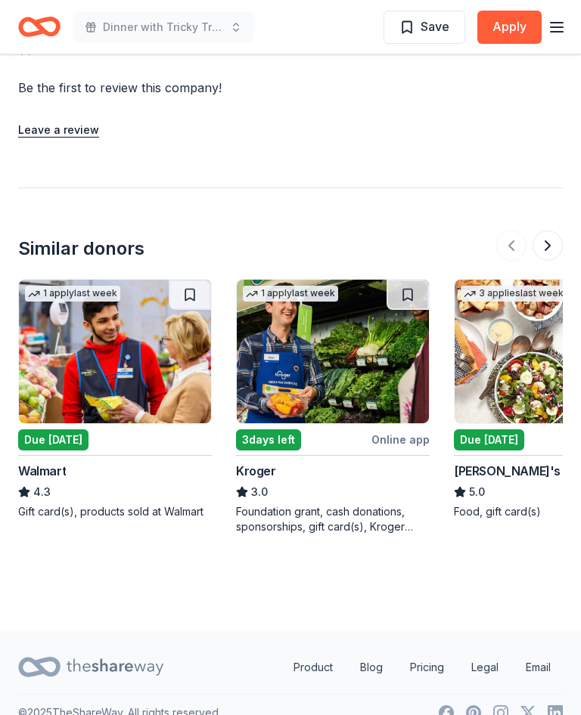
click at [333, 351] on img at bounding box center [333, 352] width 192 height 144
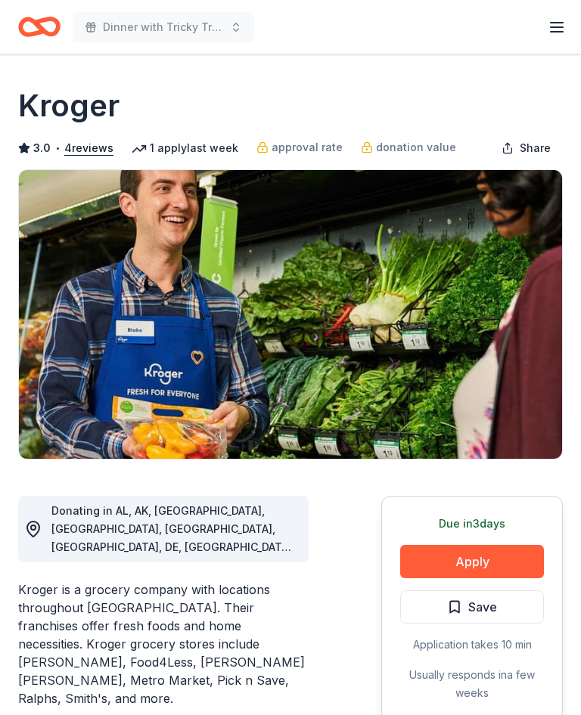
click at [481, 563] on button "Apply" at bounding box center [472, 561] width 144 height 33
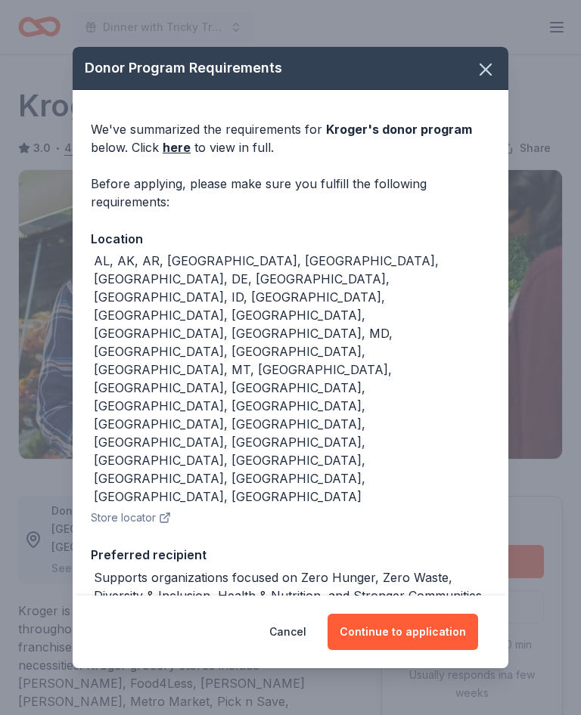
click at [415, 614] on button "Continue to application" at bounding box center [402, 632] width 150 height 36
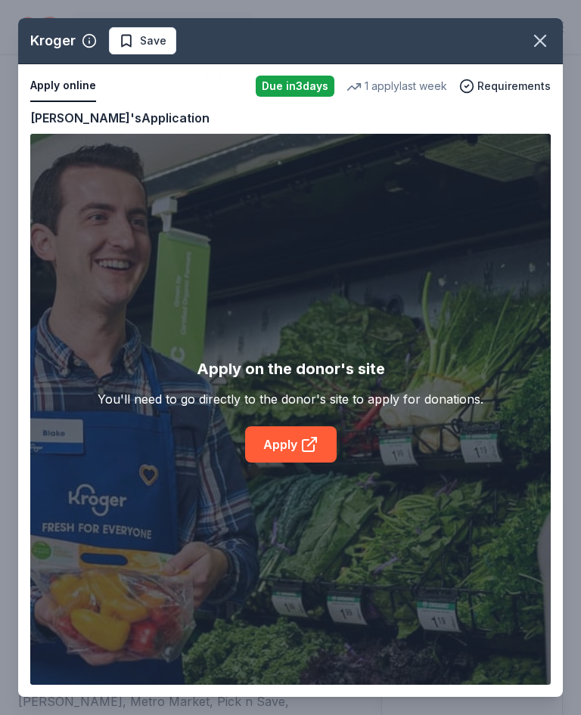
click at [303, 438] on icon at bounding box center [309, 445] width 18 height 18
